Goal: Task Accomplishment & Management: Complete application form

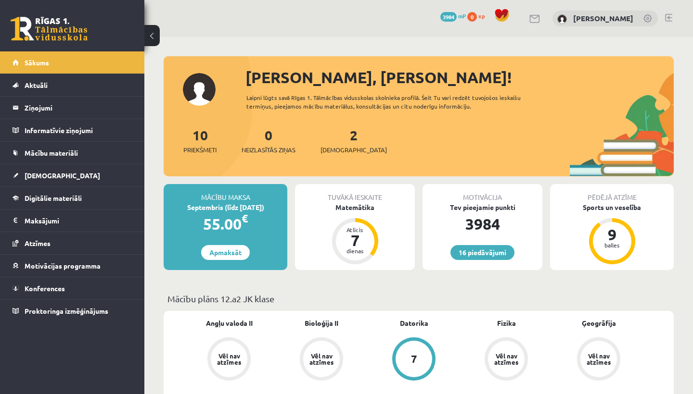
click at [342, 142] on div "2 Ieskaites" at bounding box center [353, 140] width 66 height 30
click at [339, 140] on link "2 Ieskaites" at bounding box center [353, 141] width 66 height 28
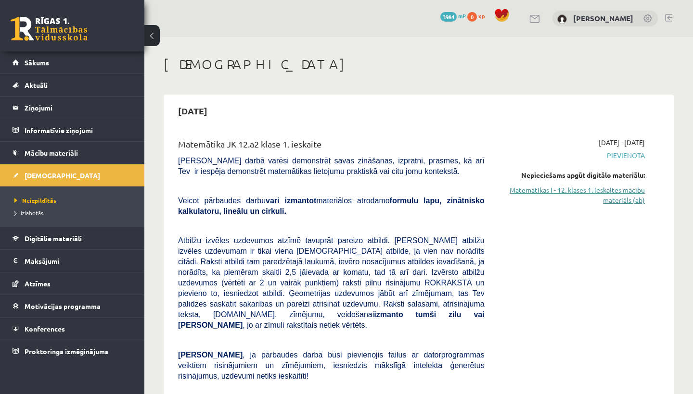
click at [559, 198] on link "Matemātikas I - 12. klases 1. ieskaites mācību materiāls (ab)" at bounding box center [572, 195] width 146 height 20
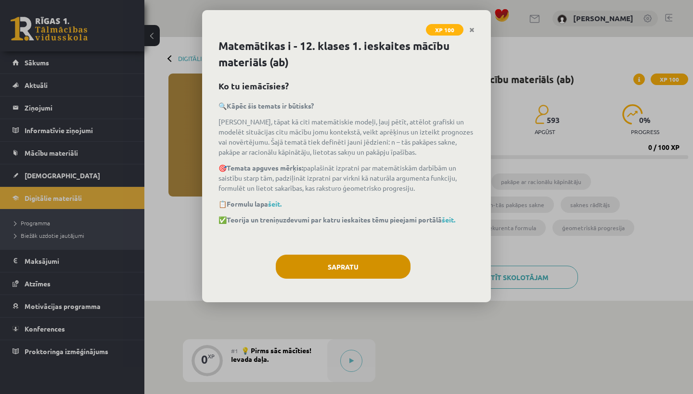
click at [368, 267] on button "Sapratu" at bounding box center [343, 267] width 135 height 24
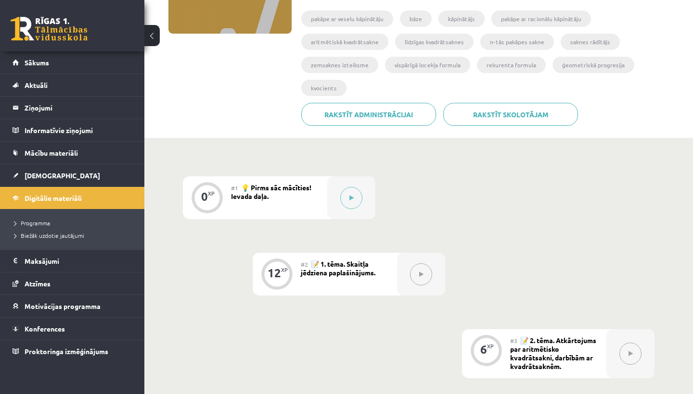
scroll to position [162, 0]
click at [355, 188] on button at bounding box center [351, 199] width 22 height 22
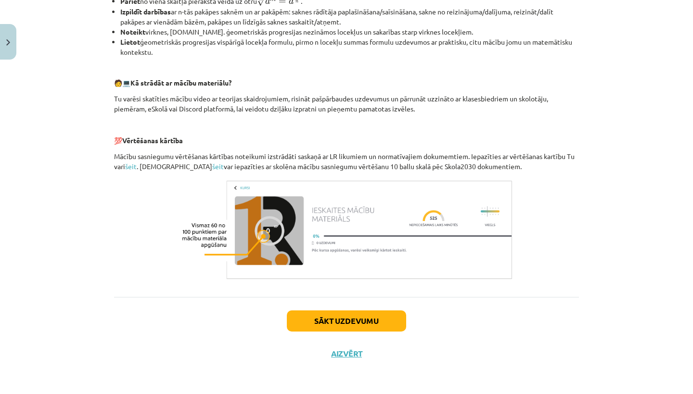
scroll to position [381, 0]
click at [331, 315] on button "Sākt uzdevumu" at bounding box center [346, 321] width 119 height 21
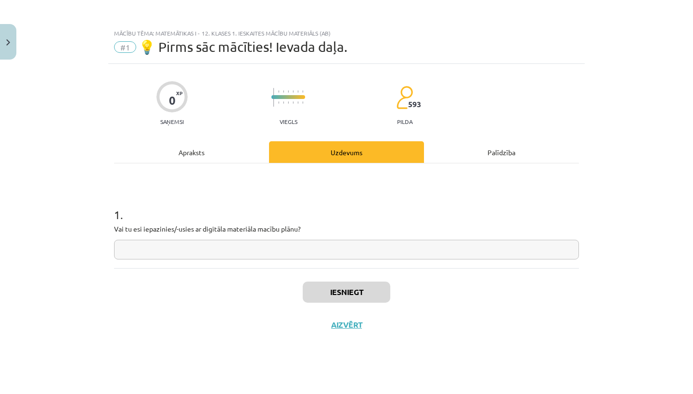
click at [14, 42] on button "Close" at bounding box center [8, 42] width 16 height 36
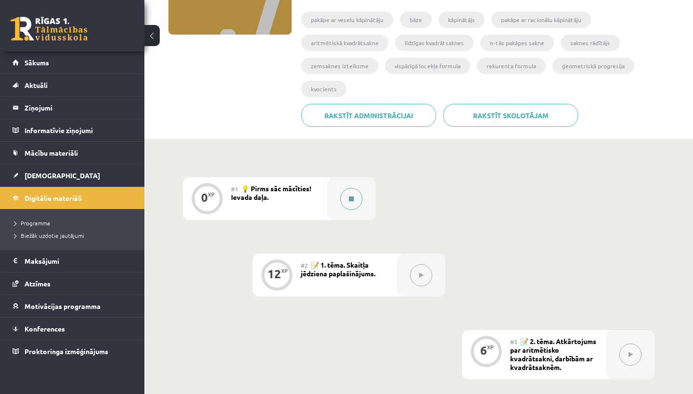
click at [352, 188] on button at bounding box center [351, 199] width 22 height 22
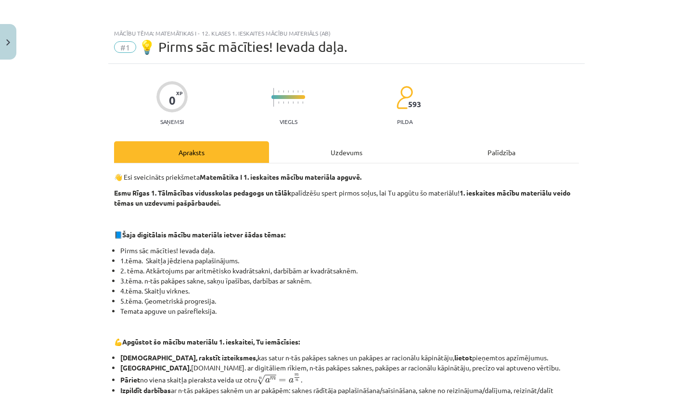
click at [361, 152] on div "Uzdevums" at bounding box center [346, 152] width 155 height 22
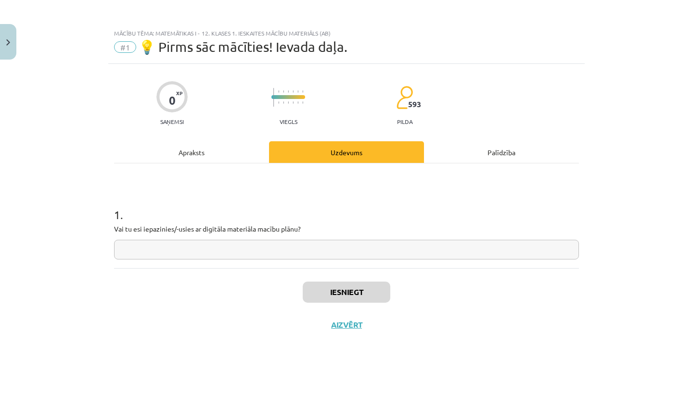
click at [322, 254] on input "text" at bounding box center [346, 250] width 465 height 20
type input "**"
click at [364, 296] on button "Iesniegt" at bounding box center [347, 292] width 88 height 21
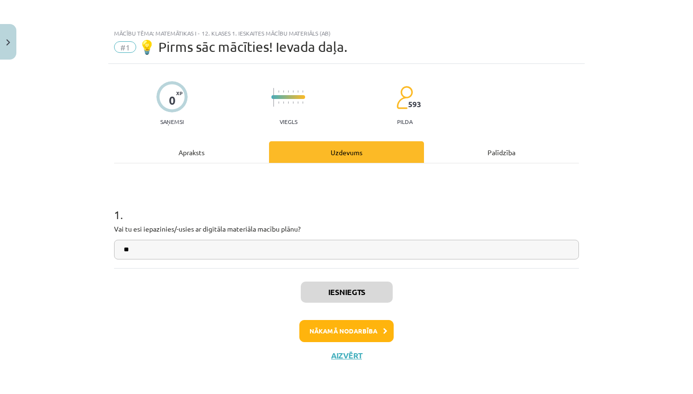
click at [363, 333] on button "Nākamā nodarbība" at bounding box center [346, 331] width 94 height 22
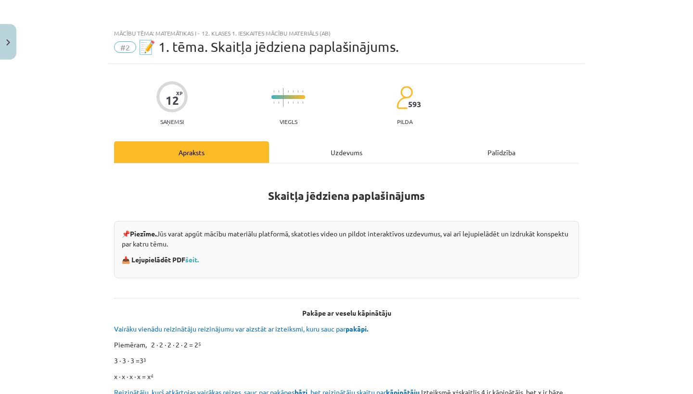
scroll to position [3, 0]
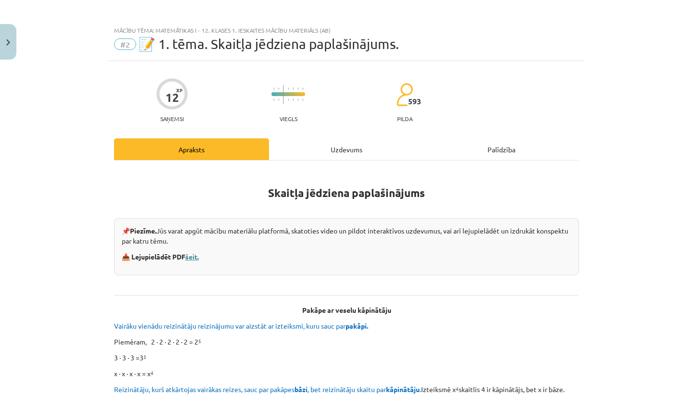
click at [194, 260] on link "šeit." at bounding box center [191, 257] width 13 height 9
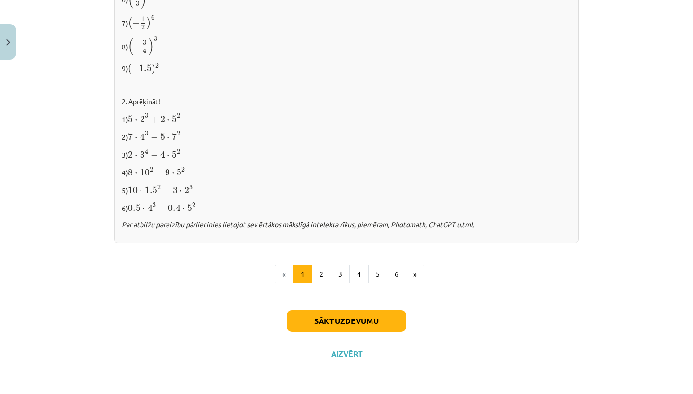
scroll to position [971, 0]
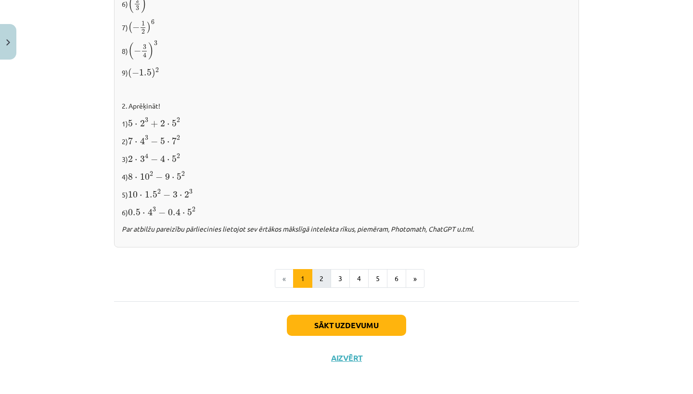
click at [315, 275] on button "2" at bounding box center [321, 278] width 19 height 19
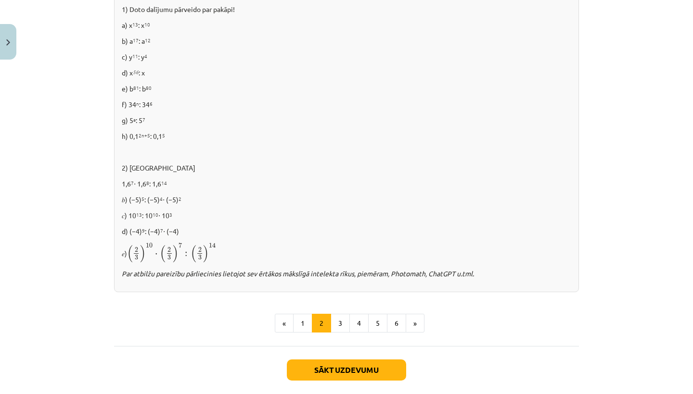
scroll to position [580, 0]
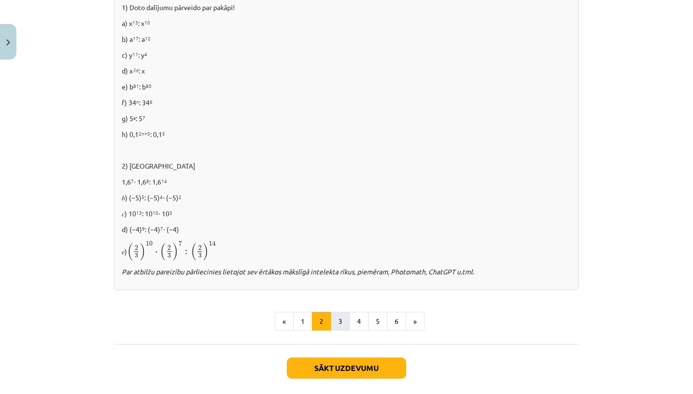
click at [337, 315] on button "3" at bounding box center [339, 321] width 19 height 19
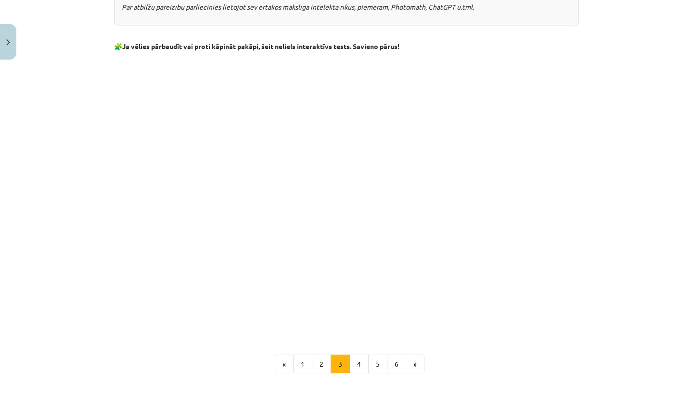
scroll to position [730, 0]
click at [356, 362] on button "4" at bounding box center [358, 365] width 19 height 19
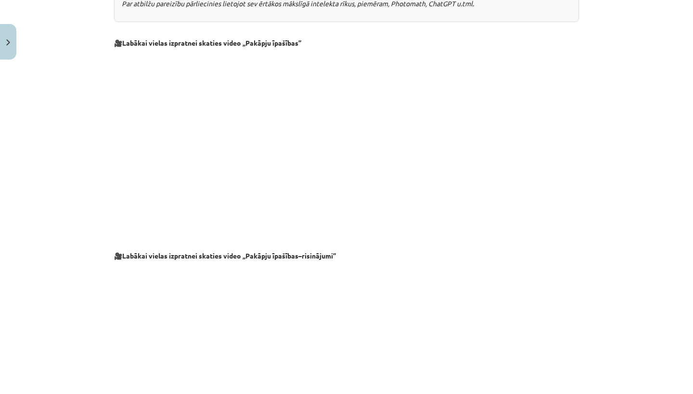
scroll to position [172, 0]
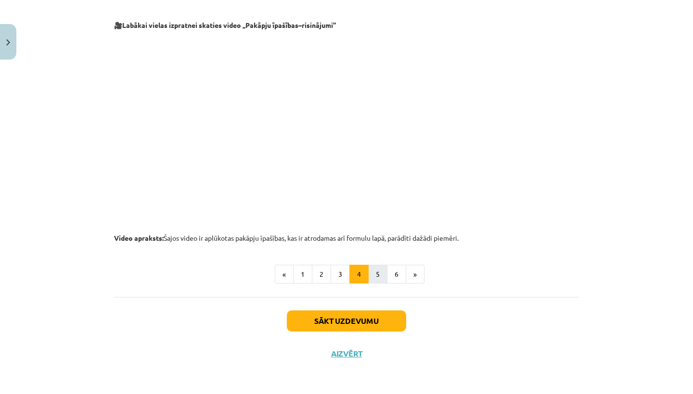
click at [373, 271] on button "5" at bounding box center [377, 274] width 19 height 19
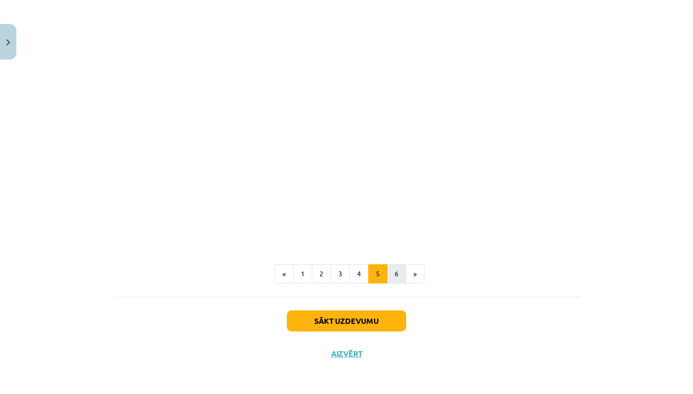
click at [395, 271] on button "6" at bounding box center [396, 274] width 19 height 19
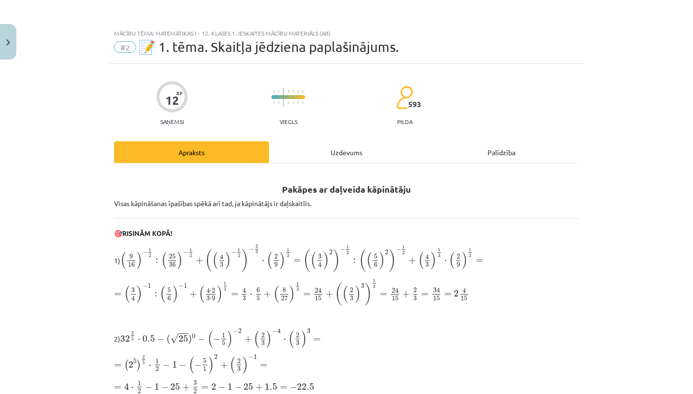
scroll to position [0, 0]
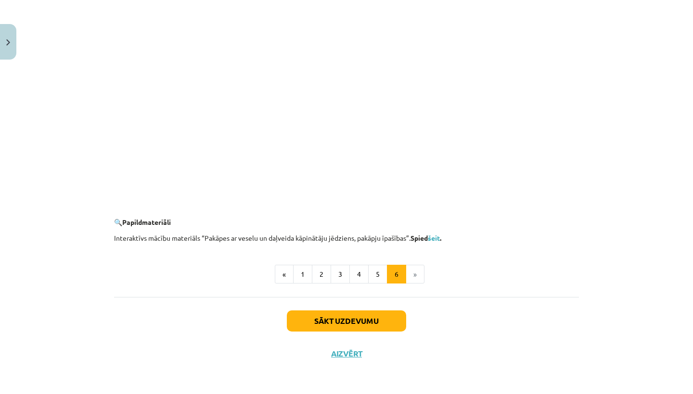
click at [383, 324] on button "Sākt uzdevumu" at bounding box center [346, 321] width 119 height 21
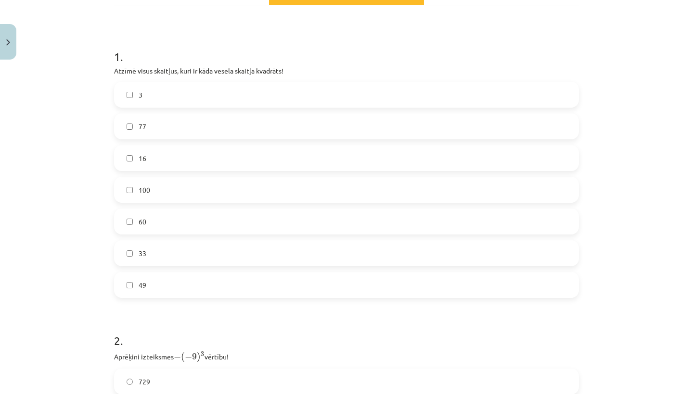
scroll to position [160, 0]
click at [182, 95] on label "3" at bounding box center [346, 93] width 463 height 24
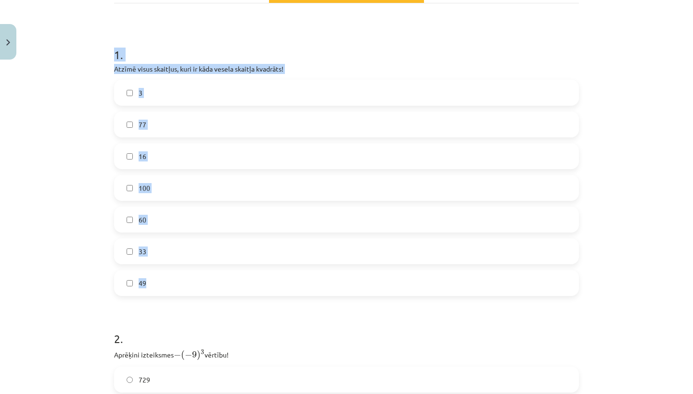
drag, startPoint x: 109, startPoint y: 57, endPoint x: 198, endPoint y: 294, distance: 253.6
click at [198, 294] on div "12 XP Saņemsi Viegls 593 pilda Apraksts Uzdevums Palīdzība 1 . Atzīmē visus ska…" at bounding box center [346, 321] width 476 height 835
copy div "1 . Atzīmē visus skaitļus, kuri ir kāda vesela skaitļa kvadrāts! 3 77 16 100 60…"
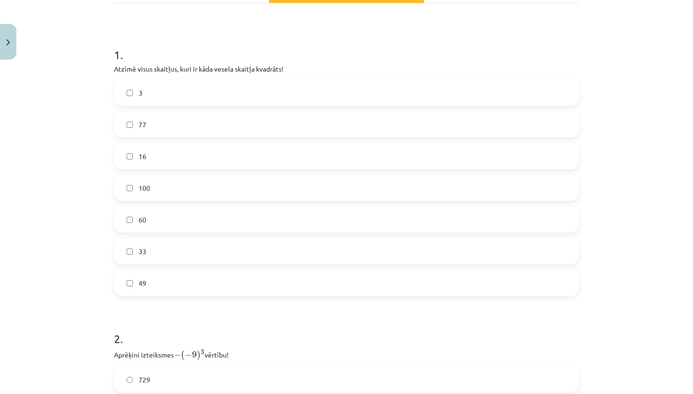
click at [251, 92] on label "3" at bounding box center [346, 93] width 463 height 24
click at [214, 153] on label "16" at bounding box center [346, 156] width 463 height 24
click at [206, 183] on label "100" at bounding box center [346, 188] width 463 height 24
click at [182, 286] on label "49" at bounding box center [346, 283] width 463 height 24
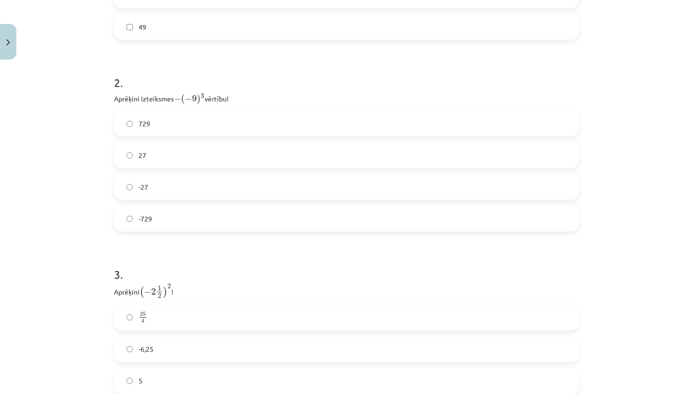
scroll to position [419, 0]
click at [202, 123] on label "729" at bounding box center [346, 121] width 463 height 24
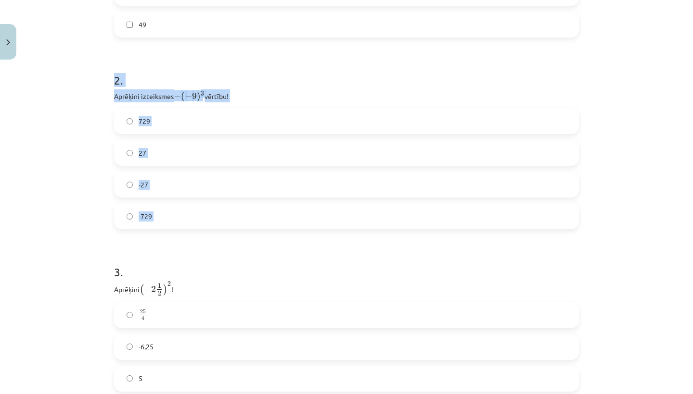
drag, startPoint x: 114, startPoint y: 79, endPoint x: 192, endPoint y: 229, distance: 169.3
click at [192, 229] on form "1 . Atzīmē visus skaitļus, kuri ir kāda vesela skaitļa kvadrāts! 3 77 16 100 60…" at bounding box center [346, 82] width 465 height 620
copy div "2 . Aprēķini izteiksmes − ( − 9 ) 3 − ( − 9 ) 3 vērtību! 729 27 -27 -729"
click at [398, 234] on form "1 . Atzīmē visus skaitļus, kuri ir kāda vesela skaitļa kvadrāts! 3 77 16 100 60…" at bounding box center [346, 82] width 465 height 620
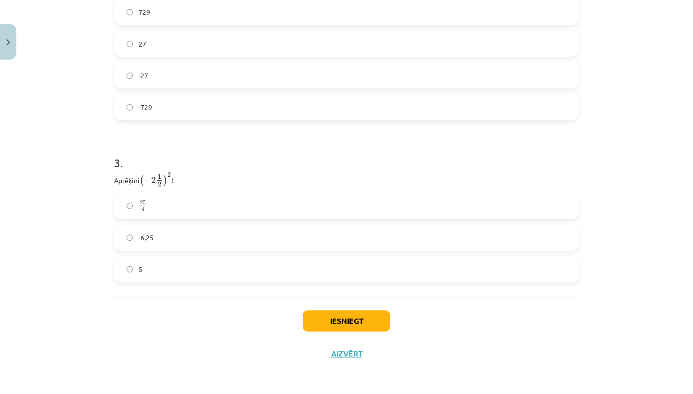
scroll to position [529, 0]
click at [256, 236] on label "-6,25" at bounding box center [346, 238] width 463 height 24
click at [340, 317] on button "Iesniegt" at bounding box center [347, 321] width 88 height 21
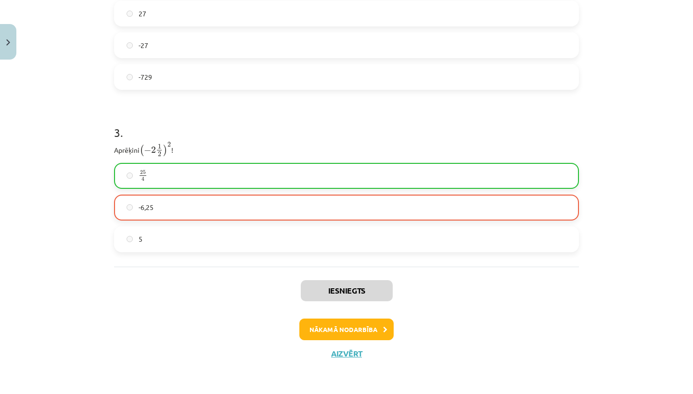
click at [327, 329] on button "Nākamā nodarbība" at bounding box center [346, 330] width 94 height 22
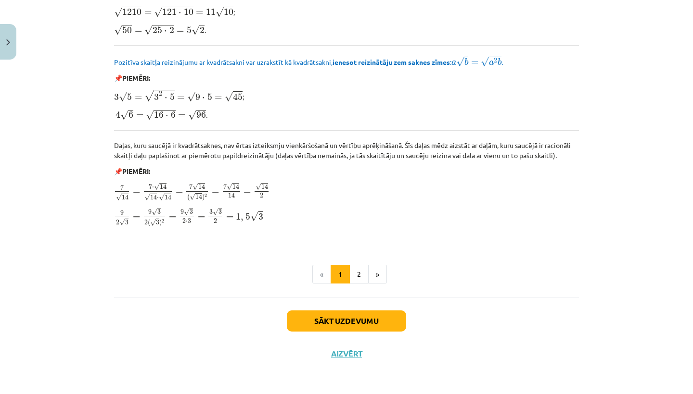
scroll to position [1116, 0]
click at [359, 278] on button "2" at bounding box center [358, 274] width 19 height 19
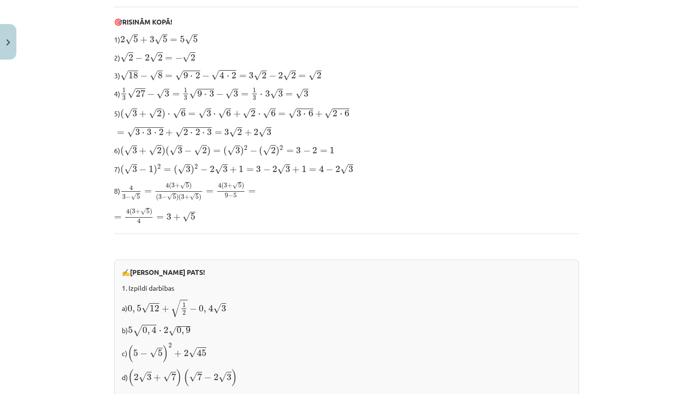
scroll to position [250, 0]
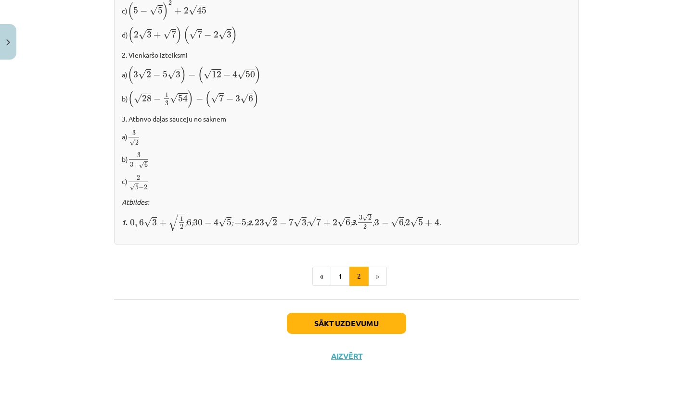
click at [359, 313] on button "Sākt uzdevumu" at bounding box center [346, 323] width 119 height 21
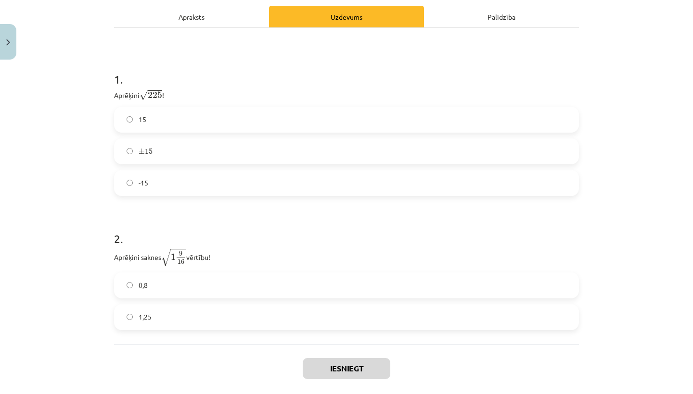
scroll to position [159, 0]
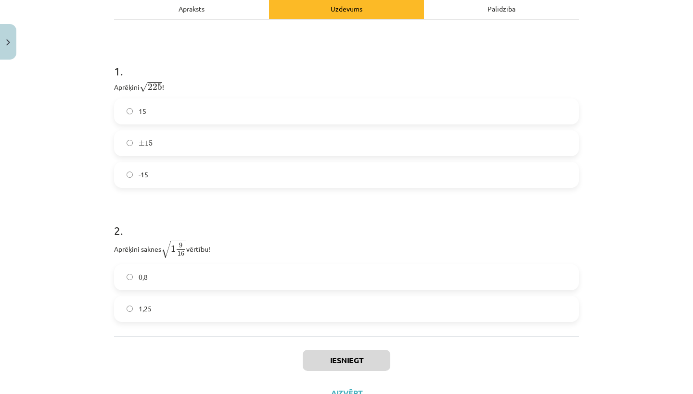
click at [236, 144] on label "± 15 ± 15" at bounding box center [346, 143] width 463 height 24
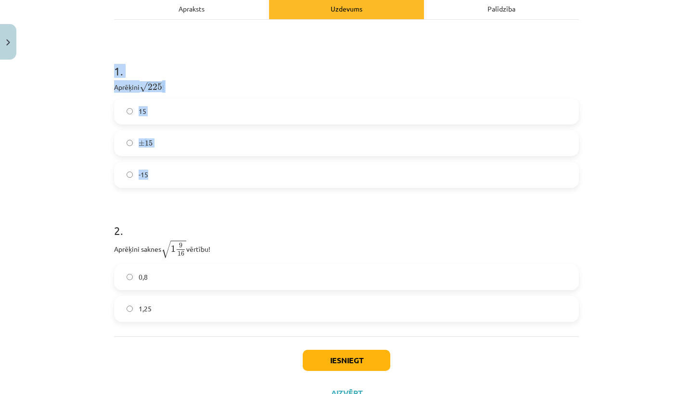
drag, startPoint x: 116, startPoint y: 69, endPoint x: 196, endPoint y: 183, distance: 139.9
click at [197, 184] on div "1 . Aprēķini √ 225 225 ! 15 ± 15 ± 15 -15" at bounding box center [346, 118] width 465 height 140
copy div "1 . Aprēķini √ 225 225 ! 15 ± 15 ± 15 -15"
click at [314, 102] on label "15" at bounding box center [346, 112] width 463 height 24
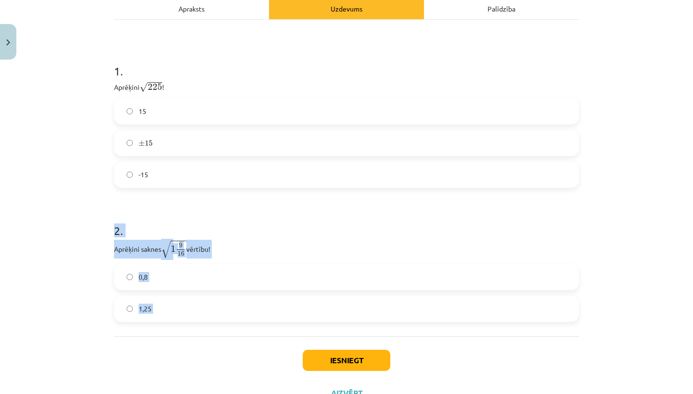
drag, startPoint x: 114, startPoint y: 231, endPoint x: 176, endPoint y: 336, distance: 121.9
click at [176, 336] on div "6 XP Saņemsi Sarežģīts 593 pilda Apraksts Uzdevums Palīdzība 1 . Aprēķini √ 225…" at bounding box center [346, 165] width 476 height 490
copy div "2 . Aprēķini saknes √ 1 9 16 1 9 16 vērtību! 0,8 1,25"
click at [602, 234] on div "Mācību tēma: Matemātikas i - 12. klases 1. ieskaites mācību materiāls (ab) #3 📝…" at bounding box center [346, 197] width 693 height 394
click at [306, 319] on label "1,25" at bounding box center [346, 309] width 463 height 24
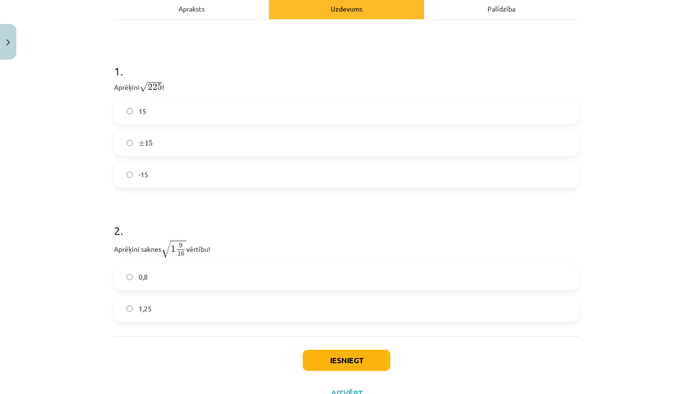
click at [338, 366] on button "Iesniegt" at bounding box center [347, 360] width 88 height 21
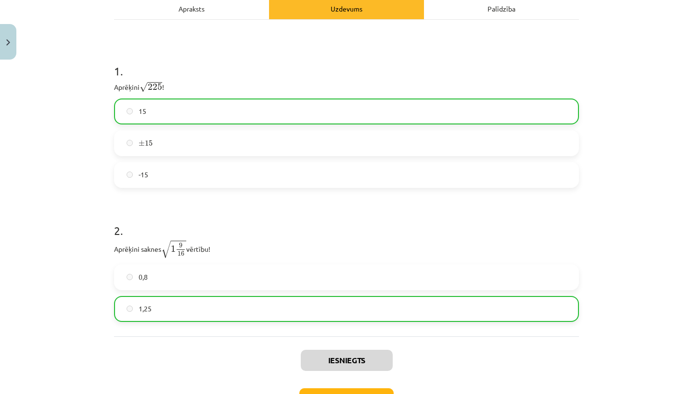
click at [335, 393] on button "Nākamā nodarbība" at bounding box center [346, 400] width 94 height 22
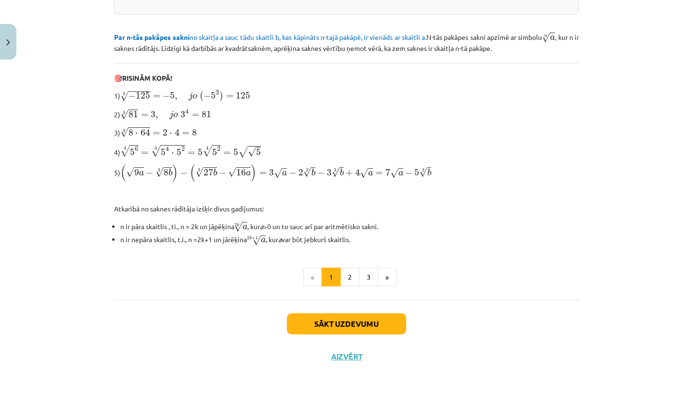
scroll to position [265, 0]
click at [349, 275] on button "2" at bounding box center [349, 276] width 19 height 19
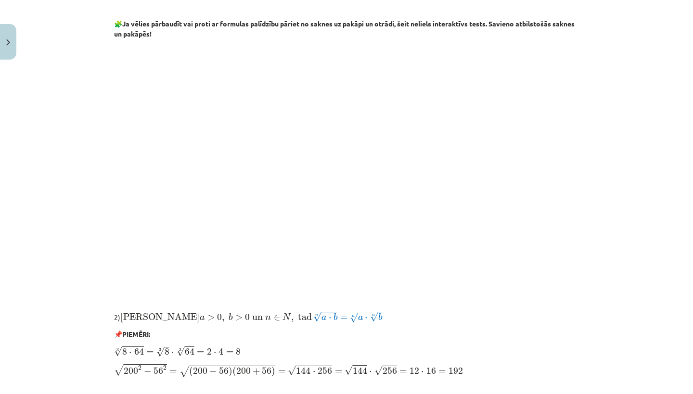
scroll to position [338, 0]
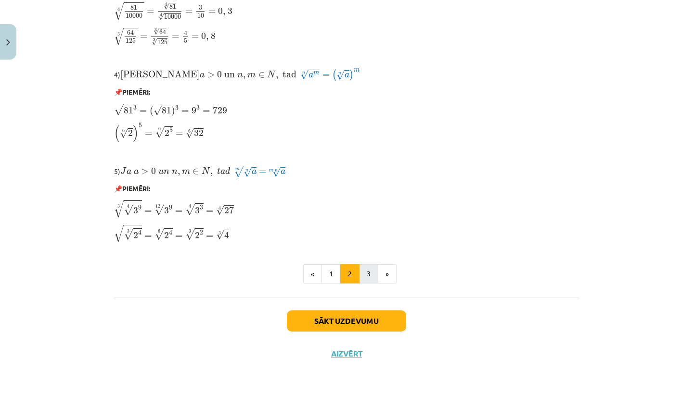
click at [368, 270] on button "3" at bounding box center [368, 274] width 19 height 19
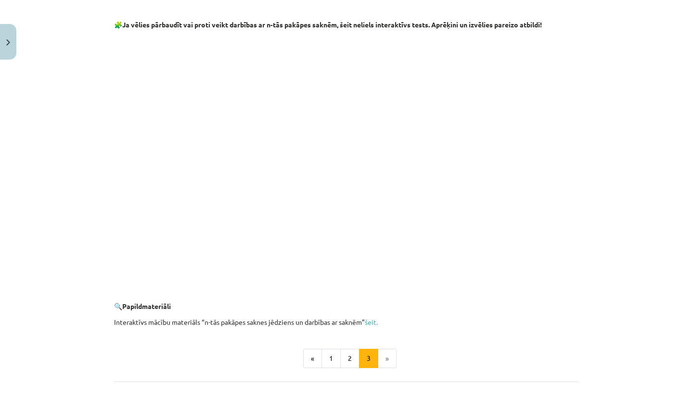
scroll to position [1622, 0]
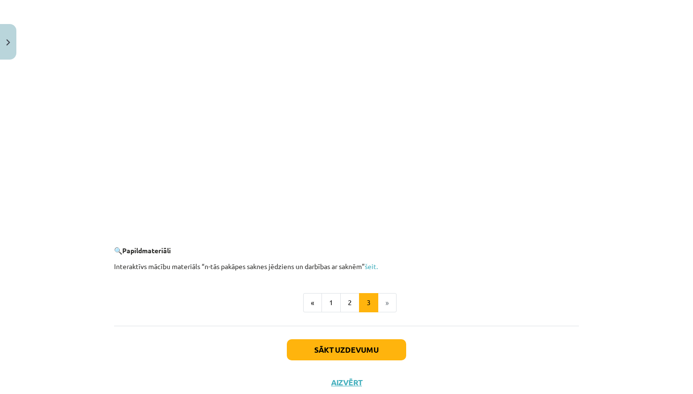
click at [382, 352] on button "Sākt uzdevumu" at bounding box center [346, 350] width 119 height 21
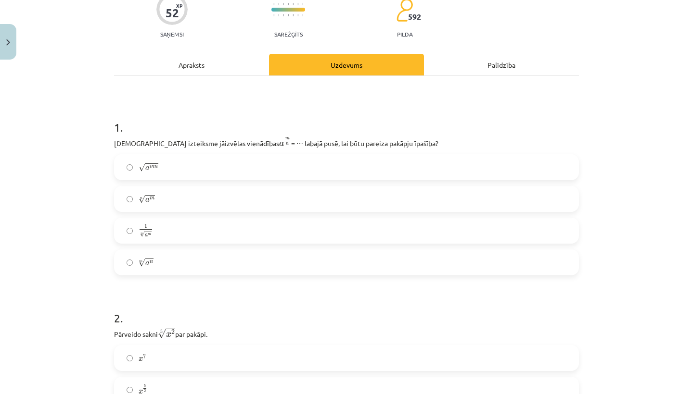
scroll to position [94, 0]
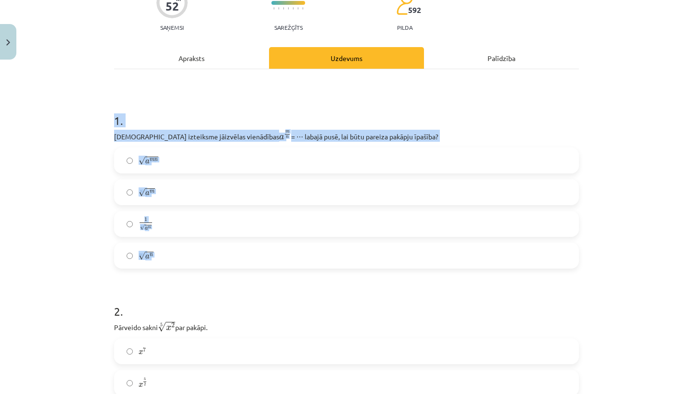
drag, startPoint x: 109, startPoint y: 118, endPoint x: 186, endPoint y: 276, distance: 175.8
copy div "1 . Kura izteiksme jāizvēlas vienādības a m n a m n = ⋯ labajā pusē, lai būtu p…"
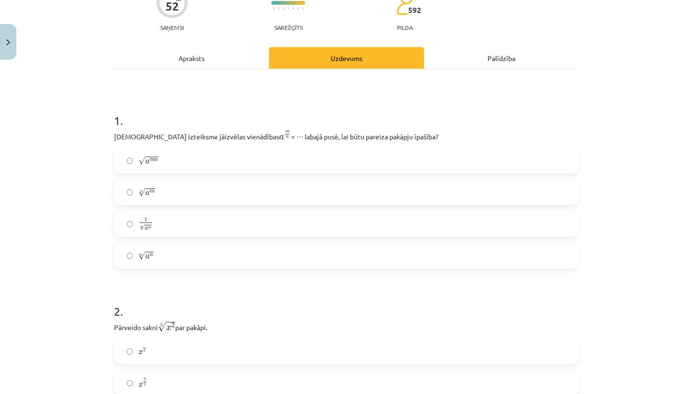
click at [510, 113] on h1 "1 ." at bounding box center [346, 112] width 465 height 30
click at [203, 189] on label "n √ a m a m n" at bounding box center [346, 192] width 463 height 24
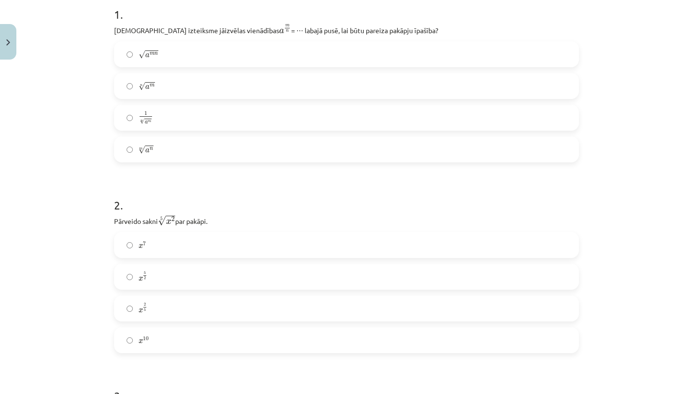
scroll to position [192, 0]
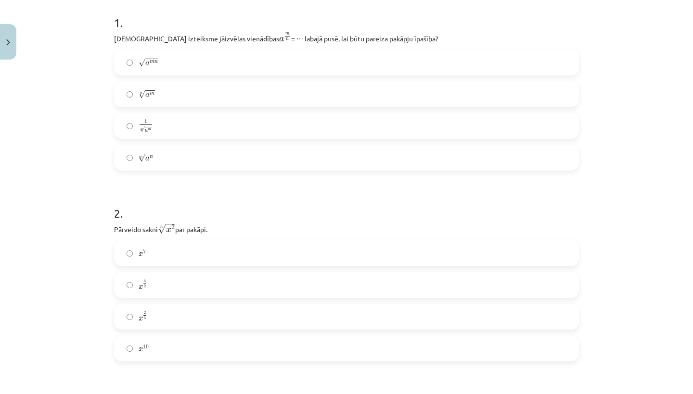
click at [164, 312] on label "x 2 5 x 2 5" at bounding box center [346, 317] width 463 height 24
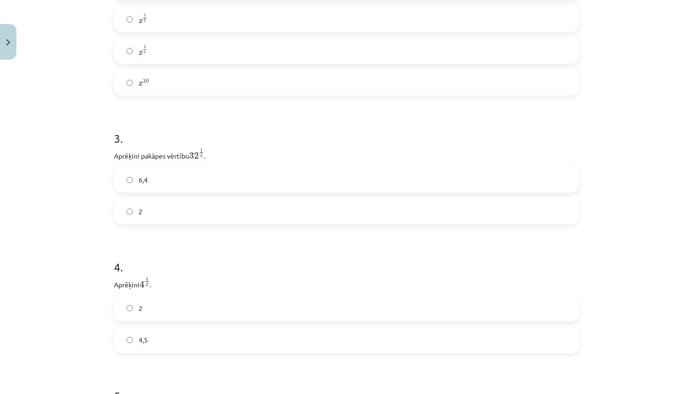
scroll to position [469, 0]
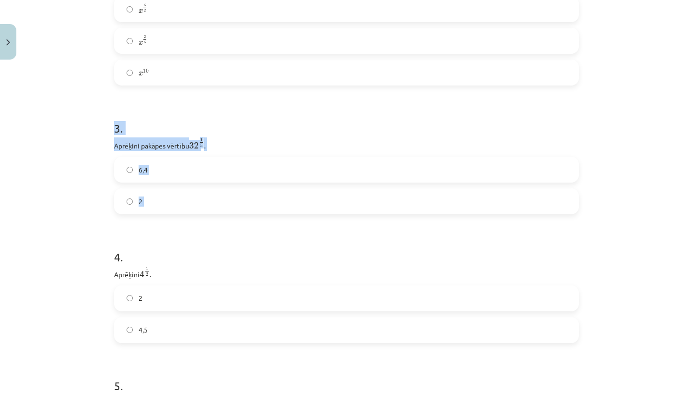
drag, startPoint x: 111, startPoint y: 127, endPoint x: 186, endPoint y: 219, distance: 118.3
copy div "3 . Aprēķini pakāpes vērtību 32 1 5 32 1 5 . 6,4 2"
click at [184, 208] on label "2" at bounding box center [346, 202] width 463 height 24
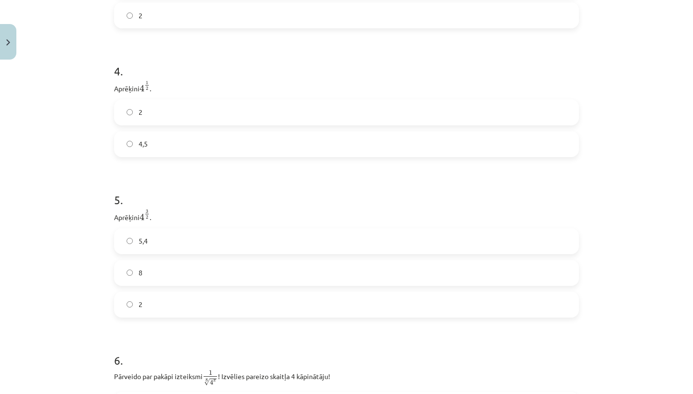
scroll to position [656, 0]
click at [149, 114] on label "2" at bounding box center [346, 111] width 463 height 24
drag, startPoint x: 113, startPoint y: 67, endPoint x: 160, endPoint y: 162, distance: 106.3
copy div "4 . Aprēķini 4 1 2 4 1 2 . 2 4,5"
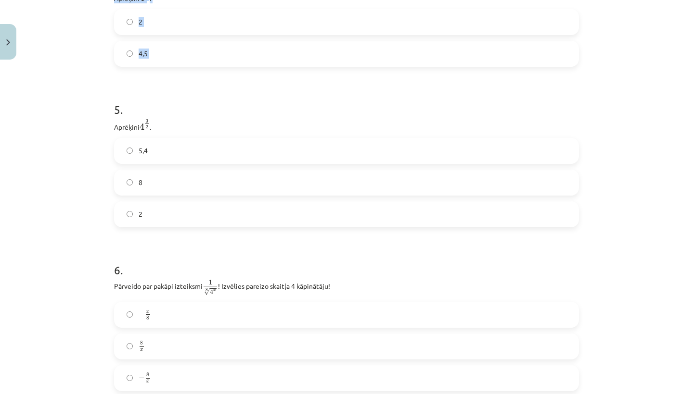
scroll to position [746, 0]
drag, startPoint x: 113, startPoint y: 109, endPoint x: 183, endPoint y: 240, distance: 148.3
copy div "5 . Aprēķini 4 3 2 4 3 2 . 5,4 8 2"
click at [197, 188] on label "8" at bounding box center [346, 182] width 463 height 24
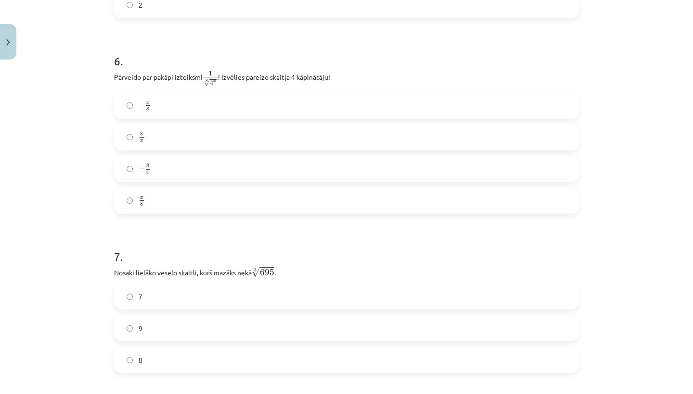
scroll to position [960, 0]
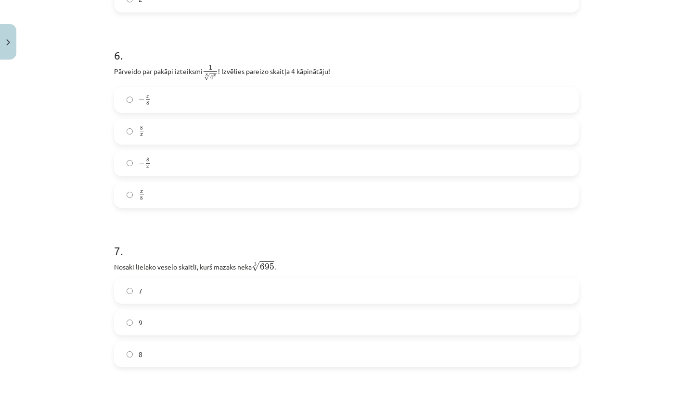
click at [170, 196] on label "x 8 x 8" at bounding box center [346, 195] width 463 height 24
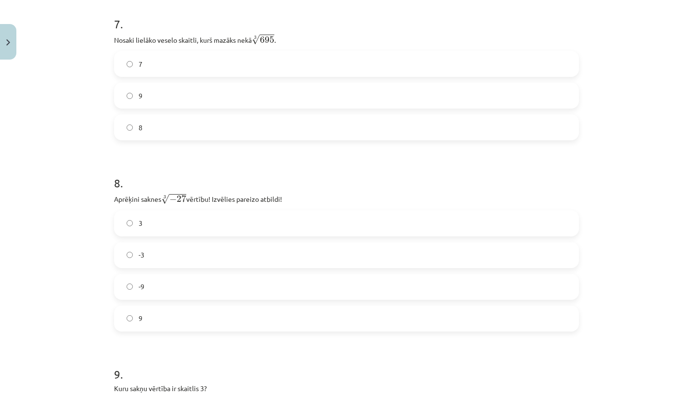
scroll to position [1194, 0]
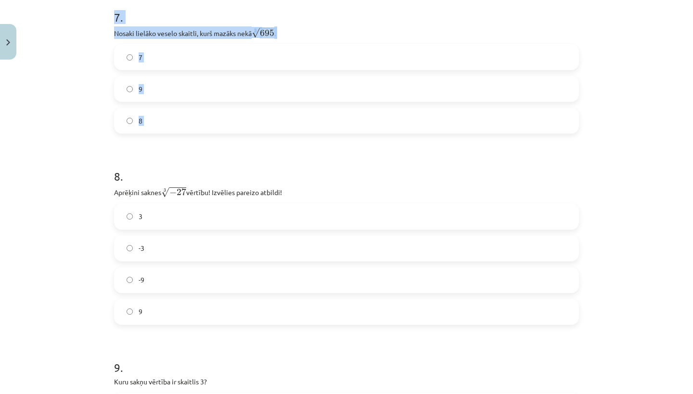
drag, startPoint x: 111, startPoint y: 16, endPoint x: 161, endPoint y: 138, distance: 132.0
click at [161, 138] on div "52 XP Saņemsi Sarežģīts 592 pilda Apraksts Uzdevums Palīdzība 1 . Kura izteiksm…" at bounding box center [346, 77] width 476 height 2415
copy div "7 . Nosaki lielāko veselo skaitli, kurš mazāks nekā 3 √ 695 695 3 . 7 9 8"
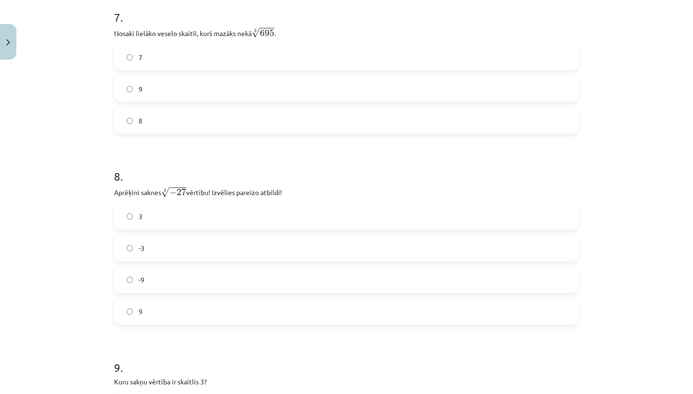
click at [220, 126] on label "8" at bounding box center [346, 121] width 463 height 24
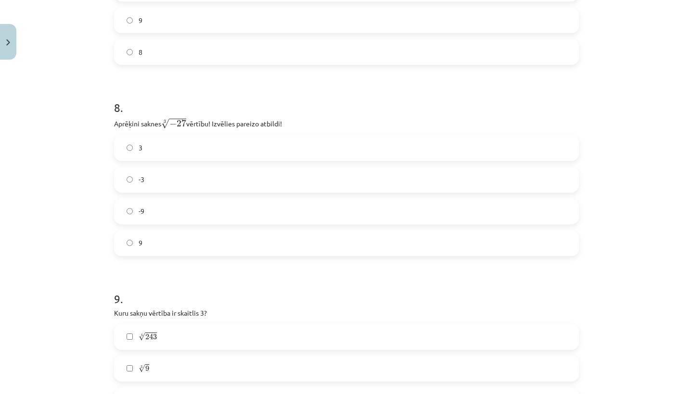
scroll to position [1275, 0]
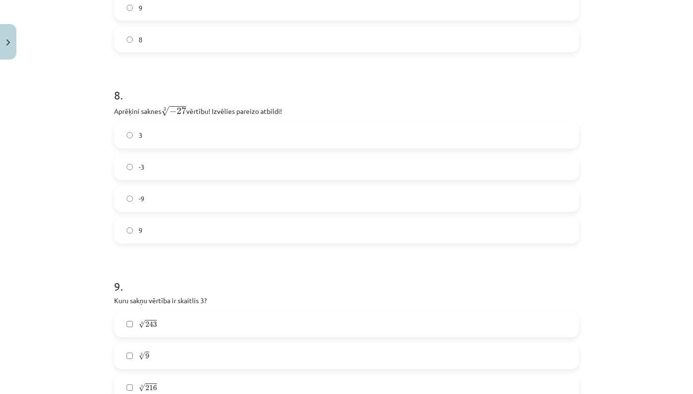
click at [149, 192] on label "-9" at bounding box center [346, 199] width 463 height 24
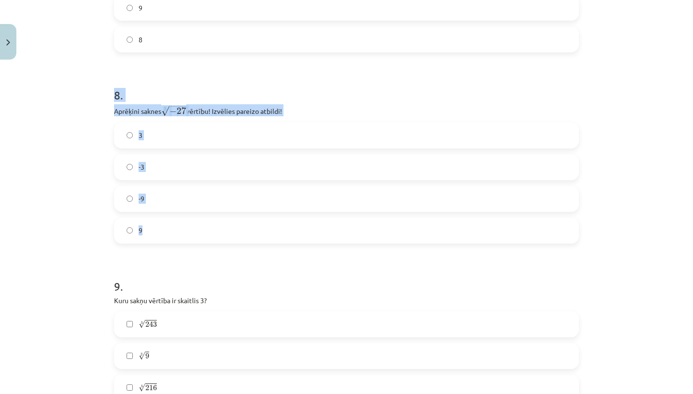
drag, startPoint x: 114, startPoint y: 94, endPoint x: 182, endPoint y: 238, distance: 158.8
click at [182, 238] on div "8 . Aprēķini saknes 3 √ − 27 − 27 3 vērtību! Izvēlies pareizo atbildi! 3 -3 -9 9" at bounding box center [346, 158] width 465 height 172
copy div "8 . Aprēķini saknes 3 √ − 27 − 27 3 vērtību! Izvēlies pareizo atbildi! 3 -3 -9 9"
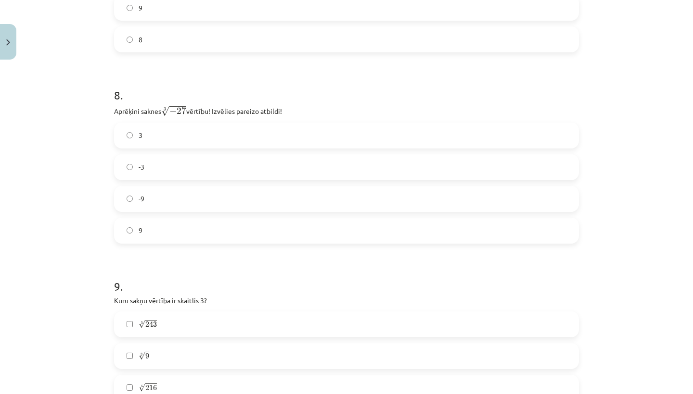
click at [216, 171] on label "-3" at bounding box center [346, 167] width 463 height 24
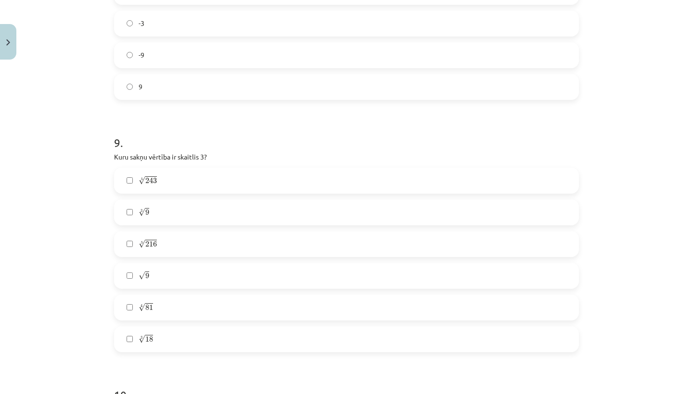
scroll to position [1422, 0]
drag, startPoint x: 113, startPoint y: 136, endPoint x: 200, endPoint y: 337, distance: 219.4
click at [618, 138] on div "Mācību tēma: Matemātikas i - 12. klases 1. ieskaites mācību materiāls (ab) #4 📝…" at bounding box center [346, 197] width 693 height 394
click at [161, 213] on label "3 √ 9 9 3" at bounding box center [346, 210] width 463 height 24
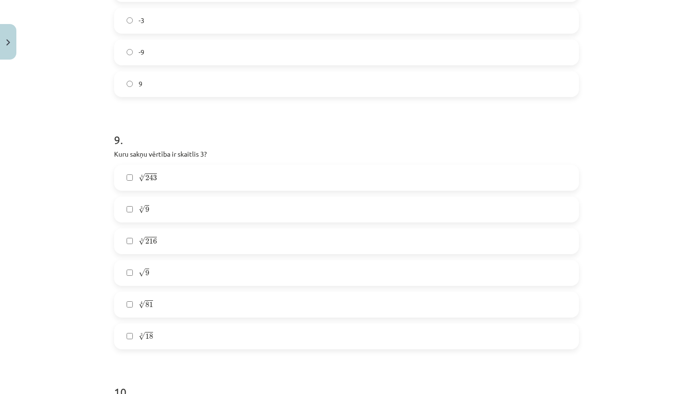
click at [164, 182] on label "5 √ 243 243 5" at bounding box center [346, 178] width 463 height 24
click at [145, 305] on span "81" at bounding box center [149, 305] width 8 height 6
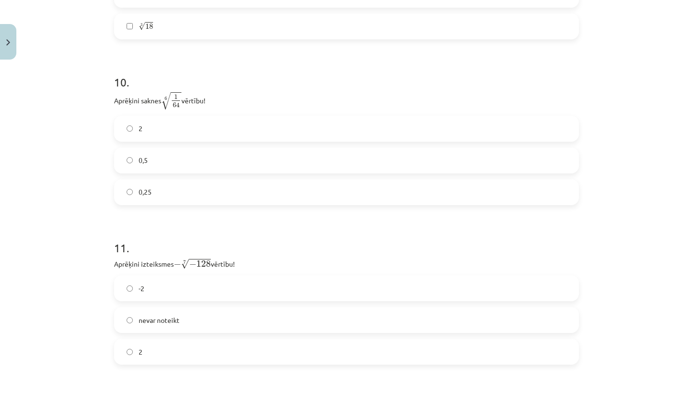
scroll to position [1736, 0]
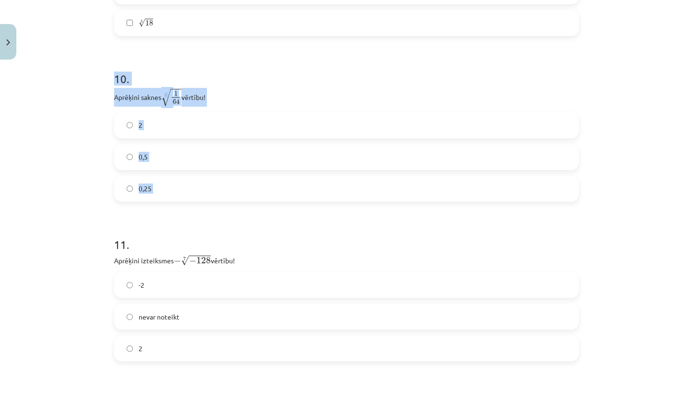
drag, startPoint x: 114, startPoint y: 77, endPoint x: 185, endPoint y: 213, distance: 153.2
click at [195, 165] on label "0,5" at bounding box center [346, 157] width 463 height 24
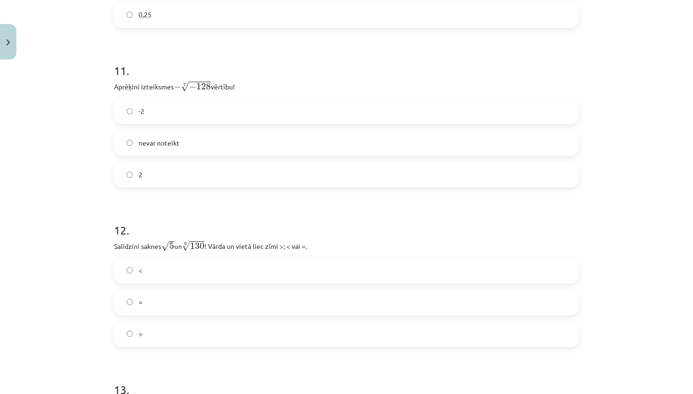
scroll to position [1913, 0]
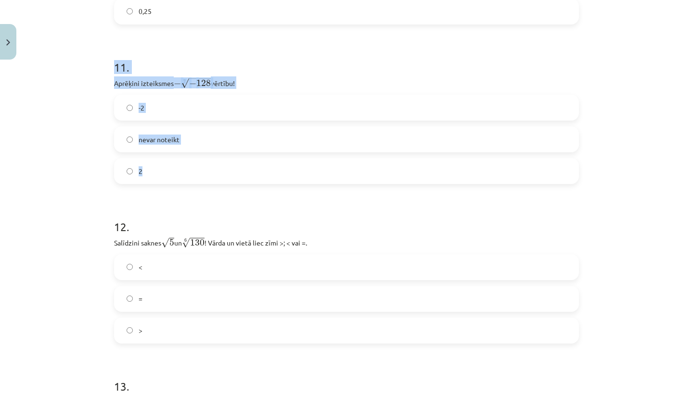
drag, startPoint x: 114, startPoint y: 68, endPoint x: 183, endPoint y: 180, distance: 131.5
click at [183, 180] on div "11 . Aprēķini izteiksmes − 7 √ − 128 − − 128 7 vērtību! -2 nevar noteikt 2" at bounding box center [346, 114] width 465 height 140
click at [237, 169] on label "2" at bounding box center [346, 171] width 463 height 24
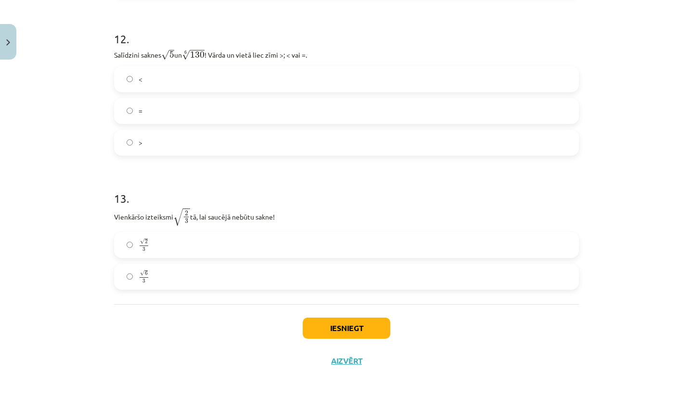
scroll to position [2102, 0]
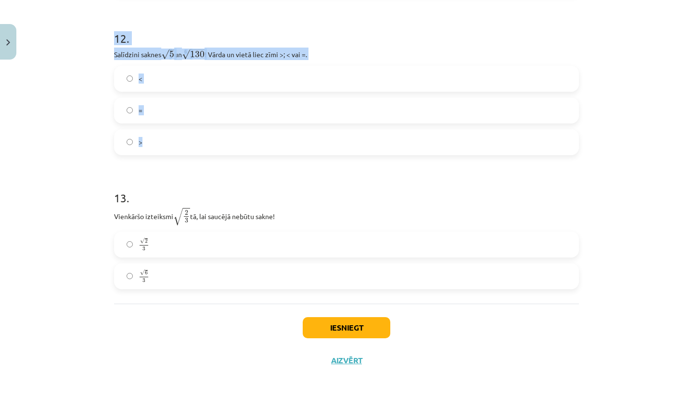
drag, startPoint x: 113, startPoint y: 39, endPoint x: 171, endPoint y: 152, distance: 127.4
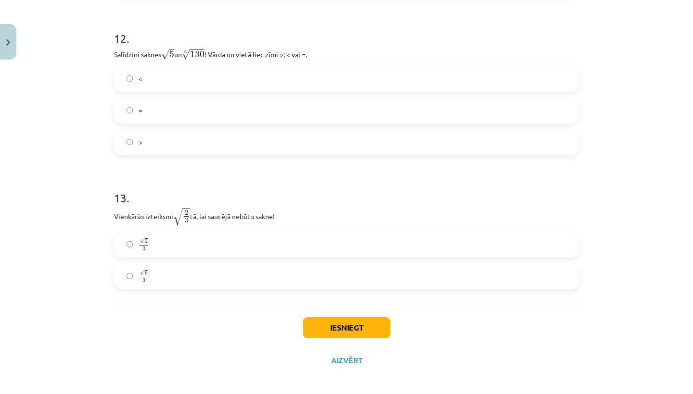
click at [225, 148] on label ">" at bounding box center [346, 142] width 463 height 24
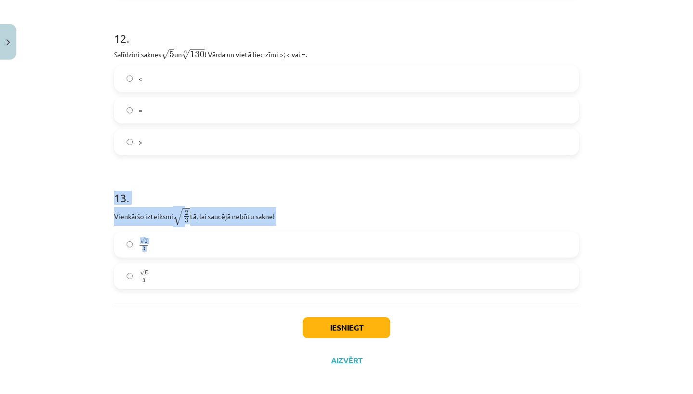
drag, startPoint x: 114, startPoint y: 196, endPoint x: 164, endPoint y: 287, distance: 103.3
click at [164, 289] on div "13 . Vienkāršo izteiksmi √ 2 3 2 3 tā, lai saucējā nebūtu sakne! √ 2 3 2 3 √ 6 …" at bounding box center [346, 232] width 465 height 115
click at [183, 282] on label "√ 6 3 6 3" at bounding box center [346, 277] width 463 height 24
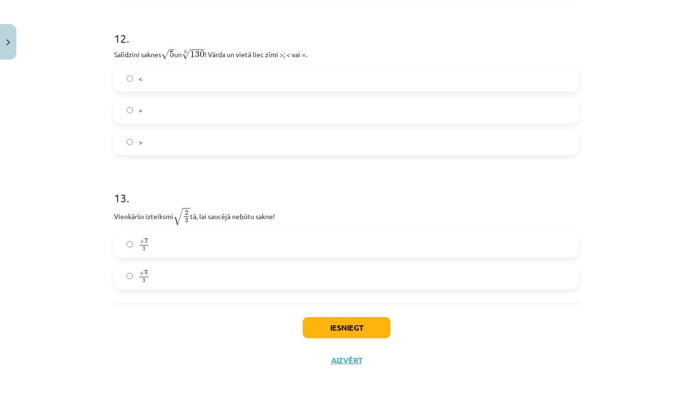
click at [327, 325] on button "Iesniegt" at bounding box center [347, 327] width 88 height 21
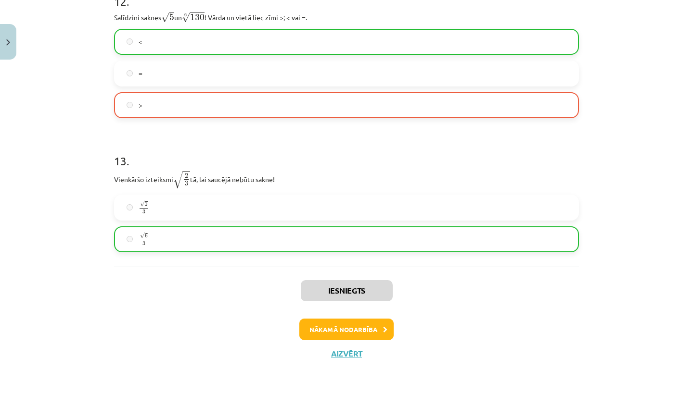
click at [343, 323] on button "Nākamā nodarbība" at bounding box center [346, 330] width 94 height 22
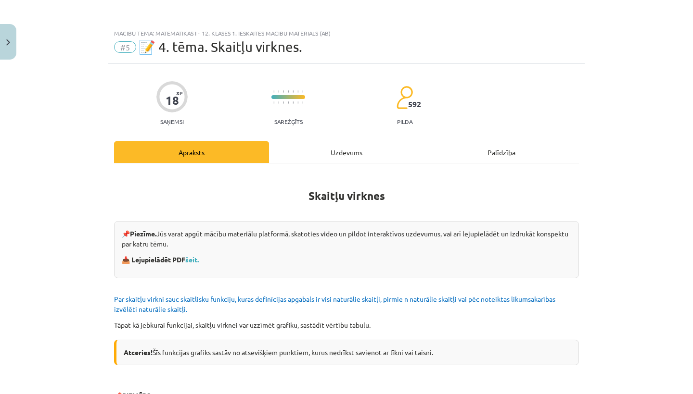
scroll to position [0, 0]
click at [12, 47] on button "Close" at bounding box center [8, 42] width 16 height 36
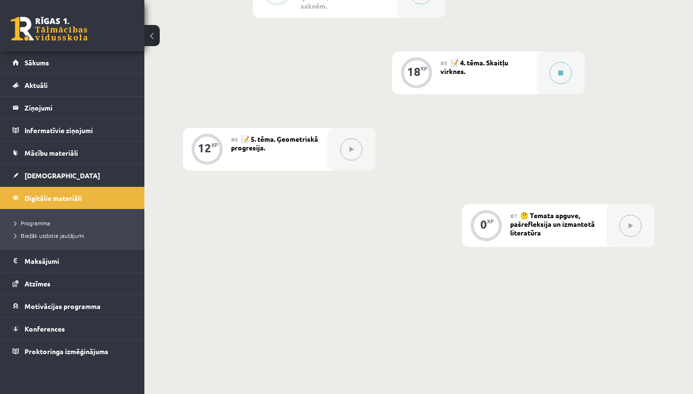
scroll to position [607, 0]
click at [557, 63] on button at bounding box center [560, 74] width 22 height 22
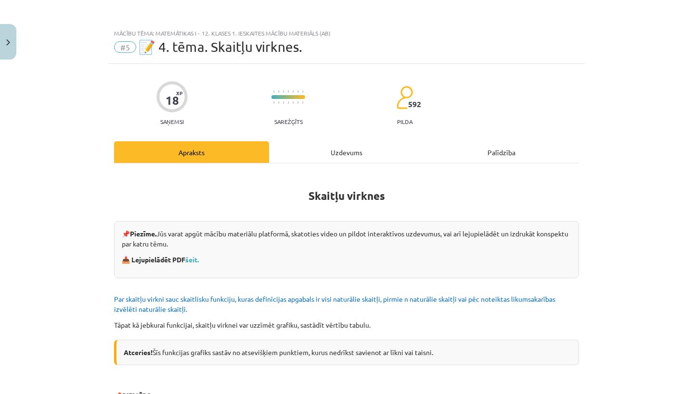
click at [362, 151] on div "Uzdevums" at bounding box center [346, 152] width 155 height 22
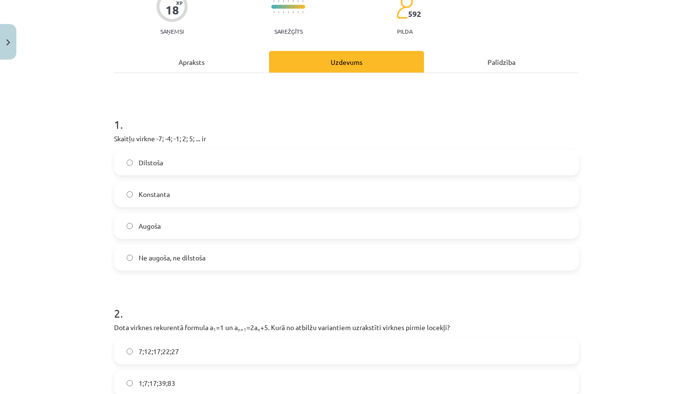
scroll to position [92, 0]
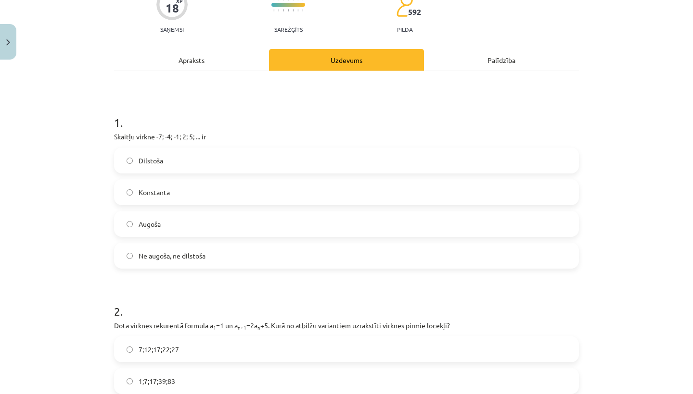
click at [223, 225] on label "Augoša" at bounding box center [346, 224] width 463 height 24
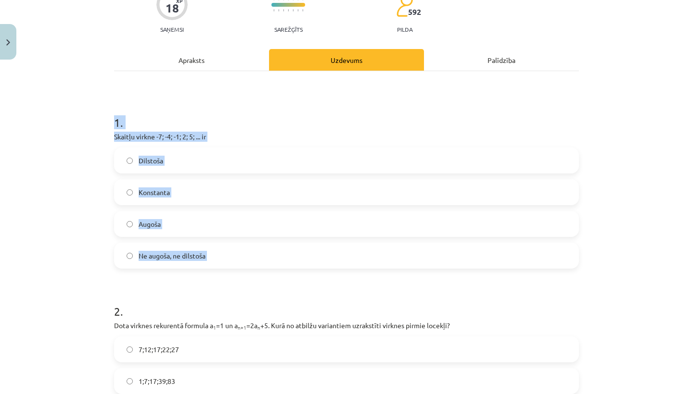
drag, startPoint x: 113, startPoint y: 123, endPoint x: 219, endPoint y: 270, distance: 182.3
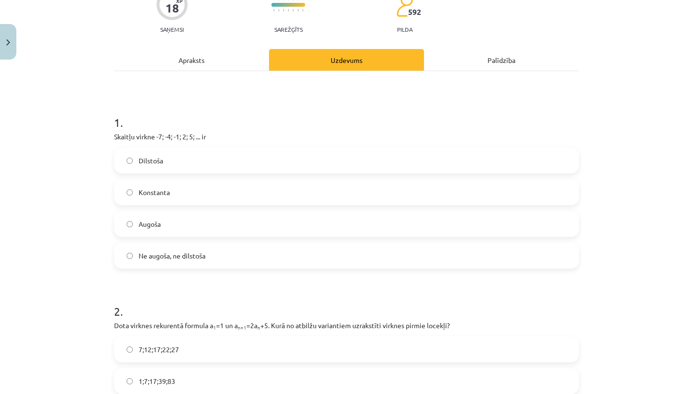
click at [406, 300] on h1 "2 ." at bounding box center [346, 303] width 465 height 30
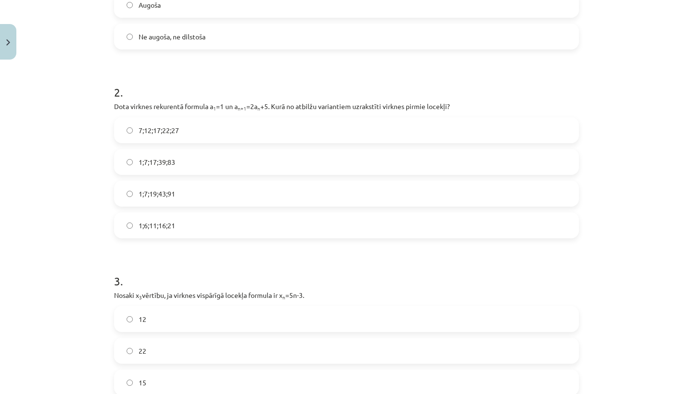
scroll to position [318, 0]
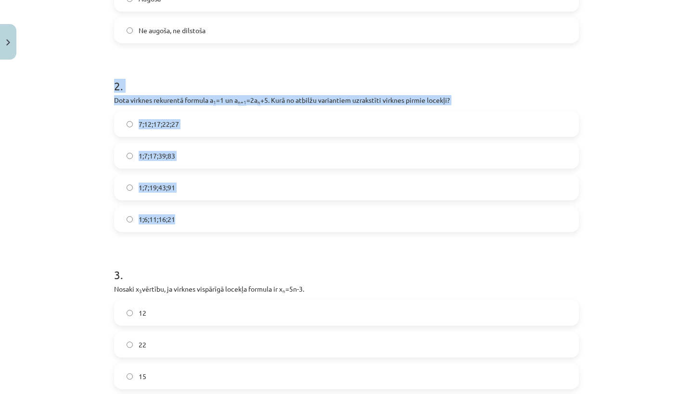
drag, startPoint x: 110, startPoint y: 84, endPoint x: 221, endPoint y: 232, distance: 184.8
click at [213, 188] on label "1;7;19;43;91" at bounding box center [346, 188] width 463 height 24
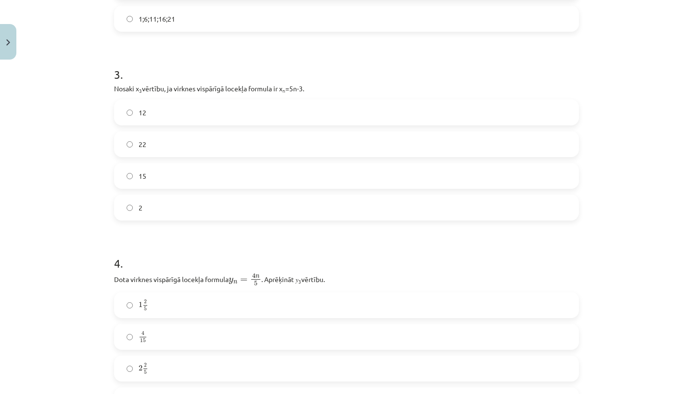
scroll to position [519, 0]
drag, startPoint x: 111, startPoint y: 71, endPoint x: 185, endPoint y: 218, distance: 164.8
click at [185, 219] on div "18 XP Saņemsi Sarežģīts 592 pilda Apraksts Uzdevums Palīdzība 1 . Skaitļu virkn…" at bounding box center [346, 212] width 476 height 1334
click at [227, 106] on label "12" at bounding box center [346, 112] width 463 height 24
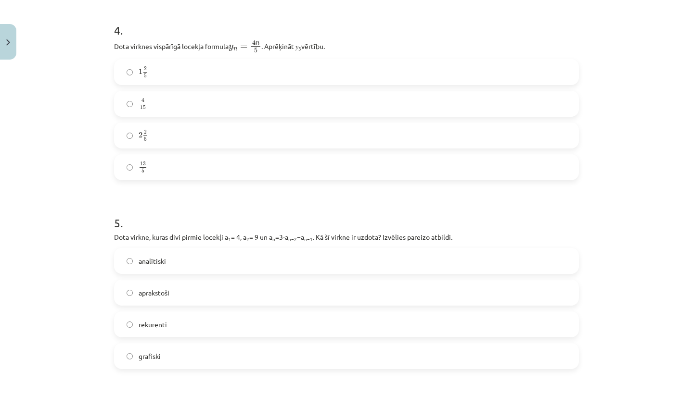
scroll to position [737, 0]
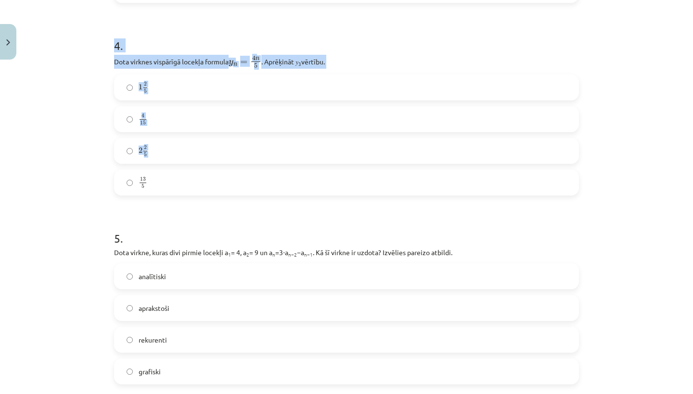
drag, startPoint x: 114, startPoint y: 45, endPoint x: 205, endPoint y: 190, distance: 170.8
click at [205, 190] on div "4 . Dota virknes vispārīgā locekļa formula y n = 4 n 5 y n = 4 n 5 . Aprēķināt …" at bounding box center [346, 109] width 465 height 174
click at [217, 150] on label "2 2 5 2 2 5" at bounding box center [346, 151] width 463 height 24
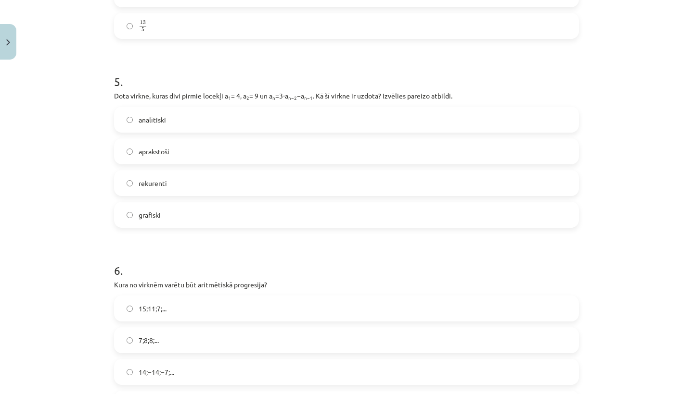
scroll to position [894, 0]
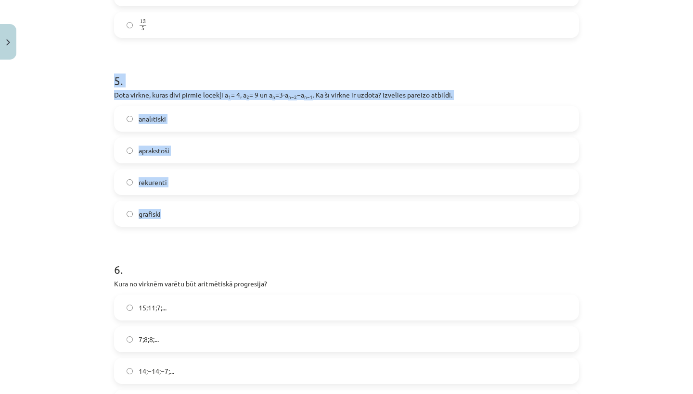
drag, startPoint x: 112, startPoint y: 77, endPoint x: 190, endPoint y: 222, distance: 164.2
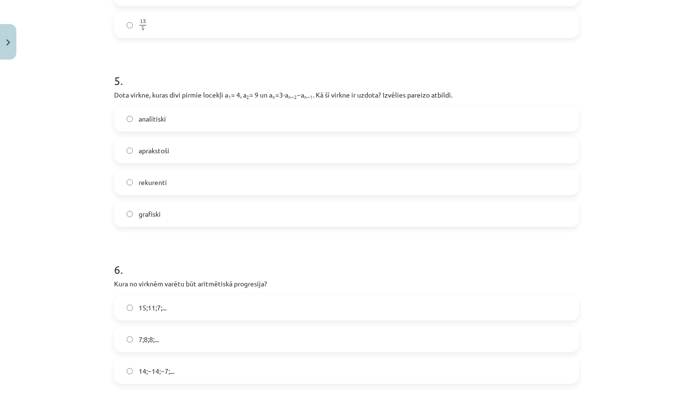
click at [186, 181] on label "rekurenti" at bounding box center [346, 182] width 463 height 24
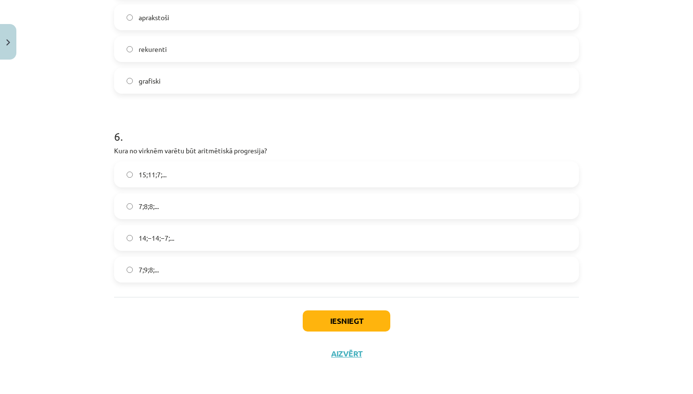
scroll to position [1029, 0]
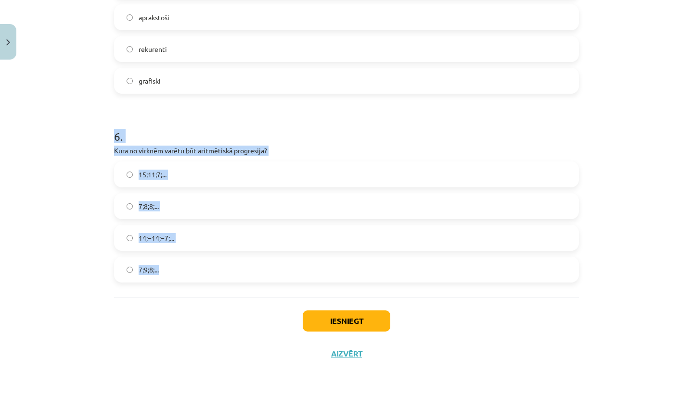
drag, startPoint x: 114, startPoint y: 137, endPoint x: 201, endPoint y: 274, distance: 162.8
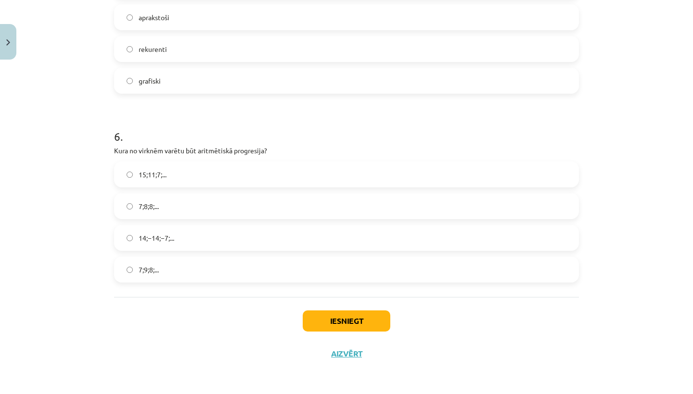
click at [603, 72] on div "Mācību tēma: Matemātikas i - 12. klases 1. ieskaites mācību materiāls (ab) #5 📝…" at bounding box center [346, 197] width 693 height 394
click at [220, 178] on label "15;11;7;..." at bounding box center [346, 175] width 463 height 24
click at [316, 321] on button "Iesniegt" at bounding box center [347, 321] width 88 height 21
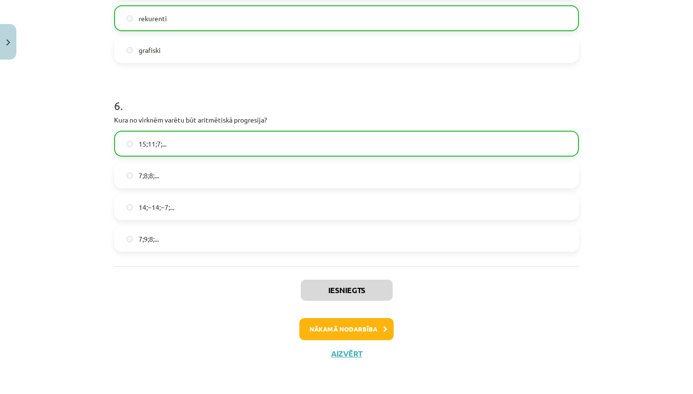
click at [349, 325] on button "Nākamā nodarbība" at bounding box center [346, 329] width 94 height 22
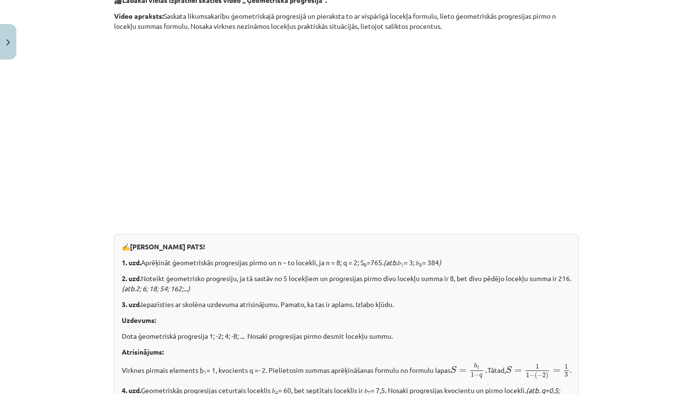
scroll to position [833, 0]
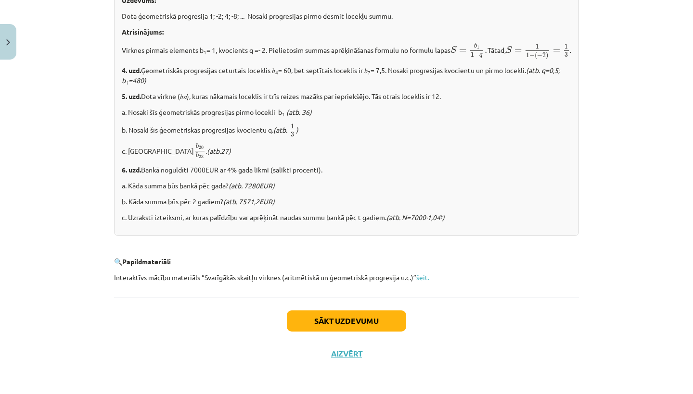
click at [349, 324] on button "Sākt uzdevumu" at bounding box center [346, 321] width 119 height 21
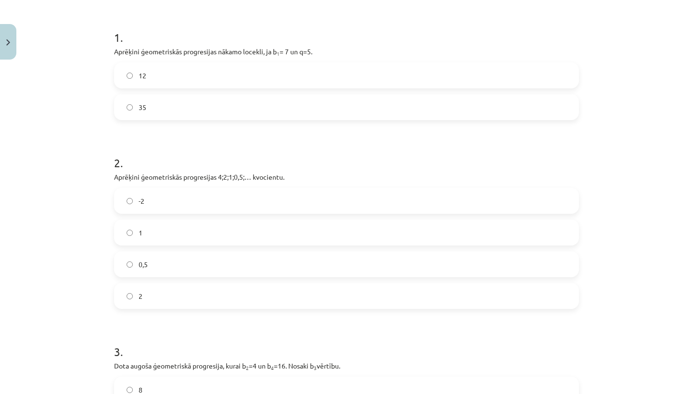
scroll to position [173, 0]
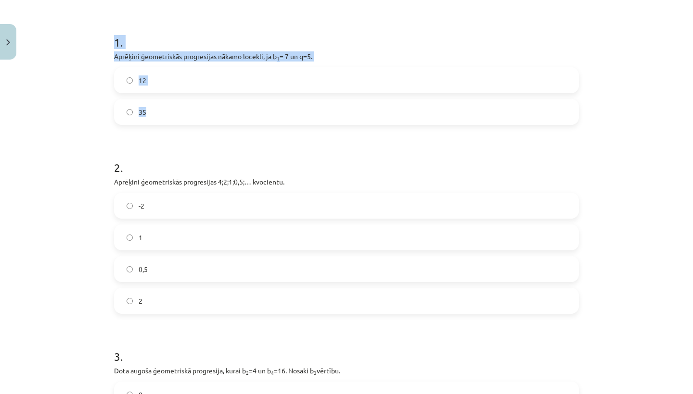
drag, startPoint x: 117, startPoint y: 42, endPoint x: 188, endPoint y: 122, distance: 106.3
click at [188, 122] on div "1 . Aprēķini ģeometriskās progresijas nākamo locekli, ja b 1 = 7 un q=5. 12 35" at bounding box center [346, 72] width 465 height 106
click at [213, 113] on label "35" at bounding box center [346, 112] width 463 height 24
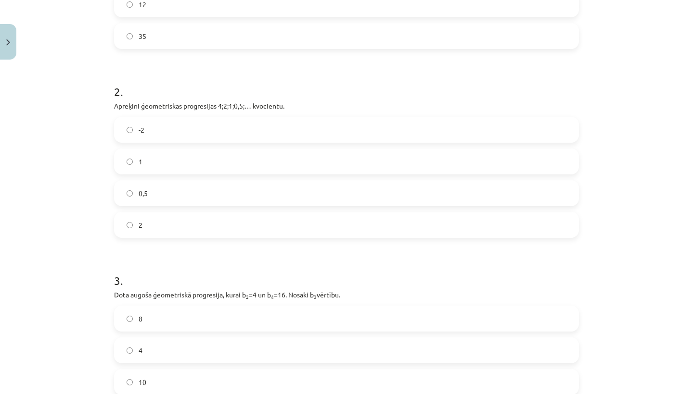
scroll to position [249, 0]
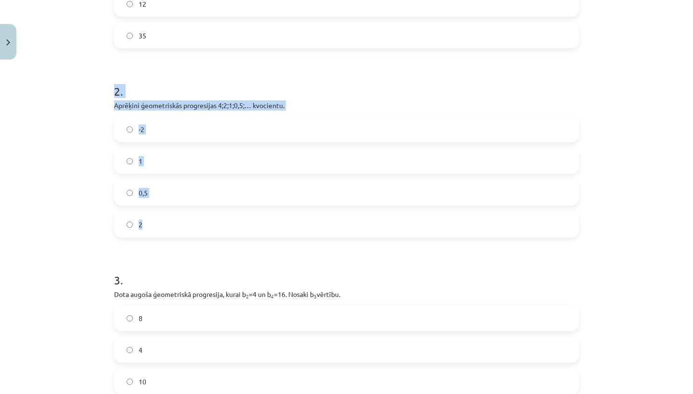
drag, startPoint x: 112, startPoint y: 89, endPoint x: 174, endPoint y: 234, distance: 157.7
click at [174, 234] on div "12 XP Saņemsi Sarežģīts 592 pilda Apraksts Uzdevums Palīdzība 1 . Aprēķini ģeom…" at bounding box center [346, 164] width 476 height 699
click at [185, 189] on label "0,5" at bounding box center [346, 193] width 463 height 24
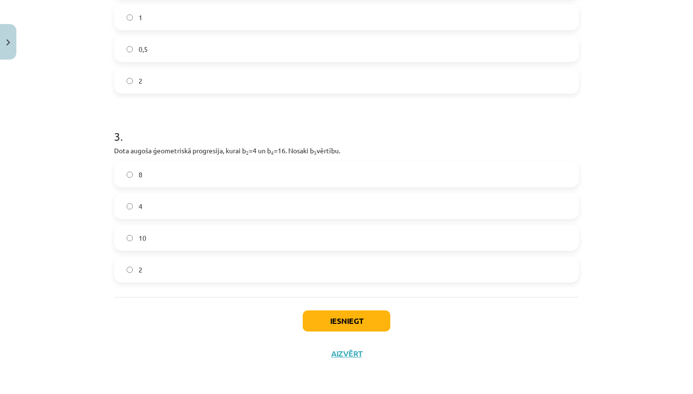
scroll to position [394, 0]
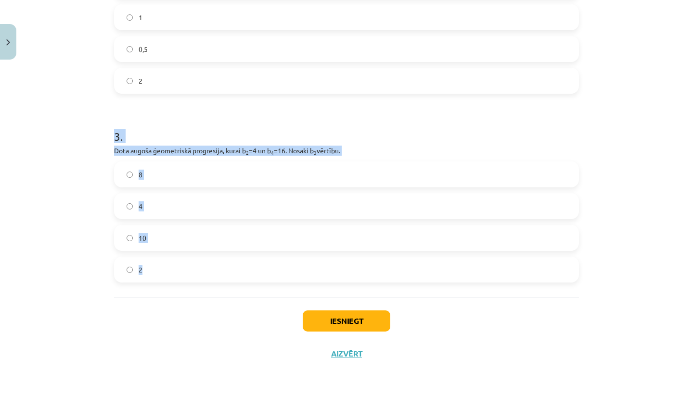
drag, startPoint x: 114, startPoint y: 136, endPoint x: 169, endPoint y: 278, distance: 152.5
click at [169, 278] on div "12 XP Saņemsi Sarežģīts 592 pilda Apraksts Uzdevums Palīdzība 1 . Aprēķini ģeom…" at bounding box center [346, 20] width 476 height 699
click at [271, 179] on label "8" at bounding box center [346, 175] width 463 height 24
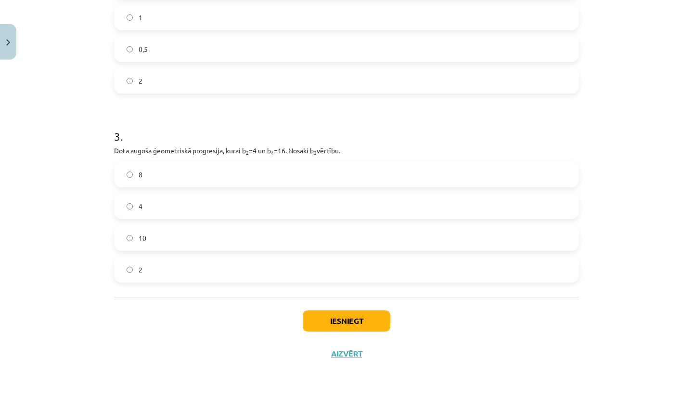
click at [318, 324] on button "Iesniegt" at bounding box center [347, 321] width 88 height 21
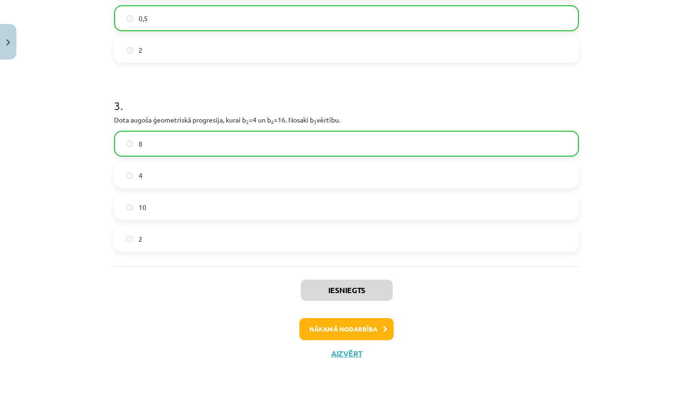
click at [320, 322] on button "Nākamā nodarbība" at bounding box center [346, 329] width 94 height 22
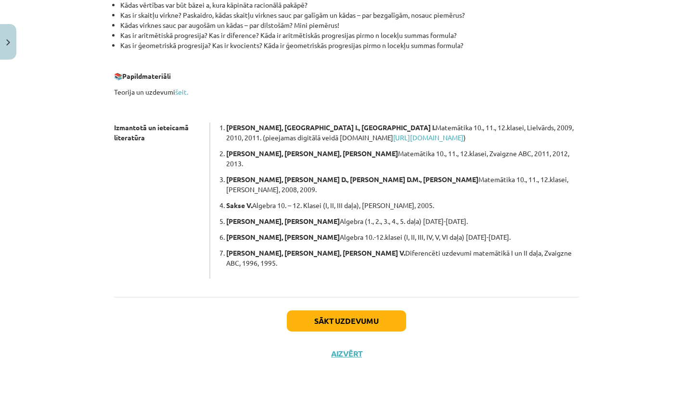
scroll to position [216, 0]
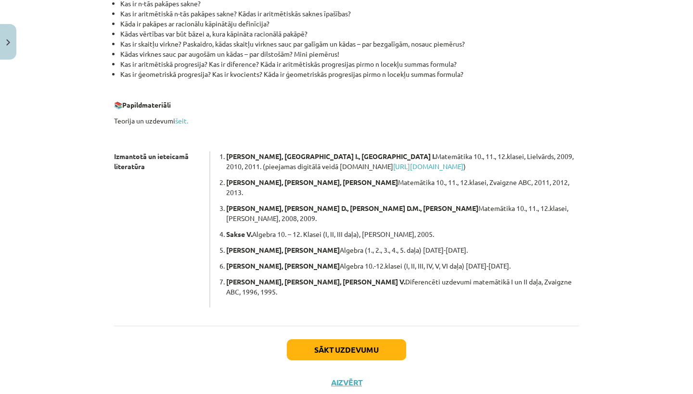
click at [329, 340] on button "Sākt uzdevumu" at bounding box center [346, 350] width 119 height 21
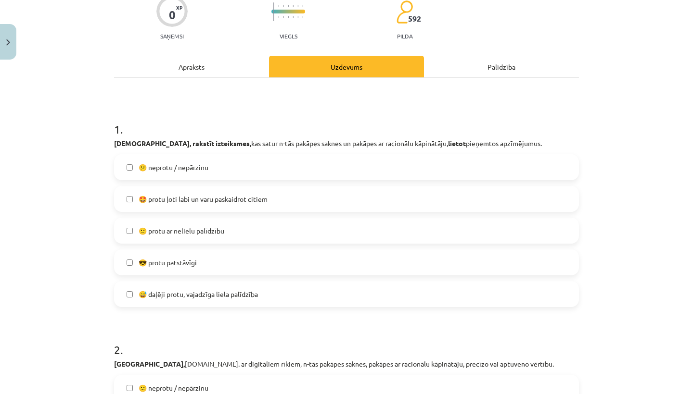
scroll to position [89, 0]
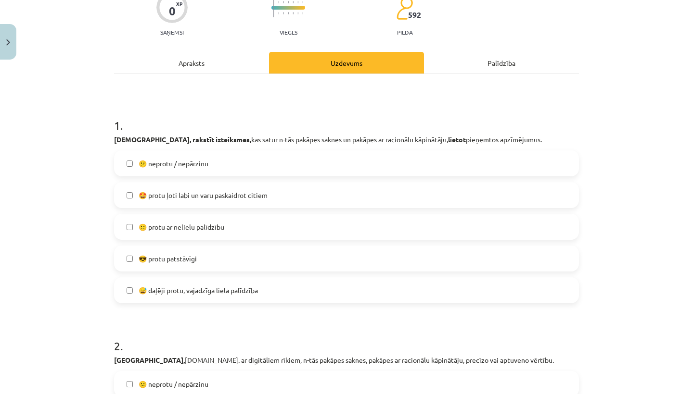
click at [255, 227] on label "🙂 protu ar nelielu palīdzību" at bounding box center [346, 227] width 463 height 24
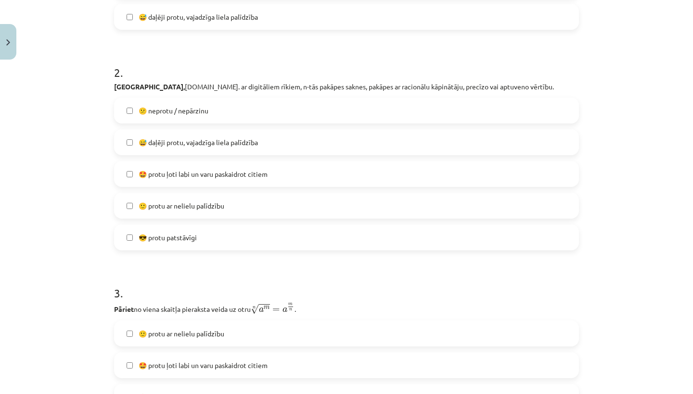
scroll to position [365, 0]
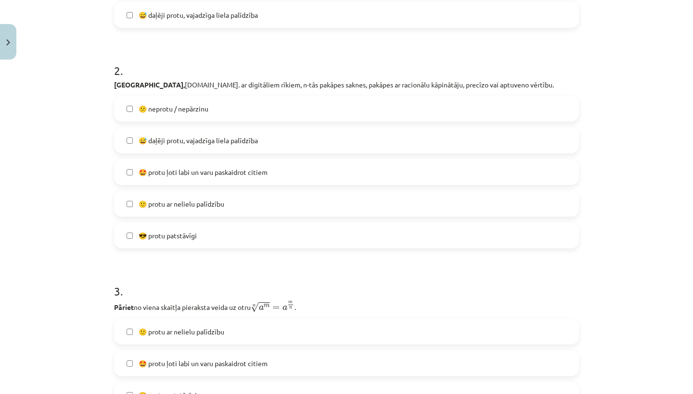
click at [234, 208] on label "🙂 protu ar nelielu palīdzību" at bounding box center [346, 204] width 463 height 24
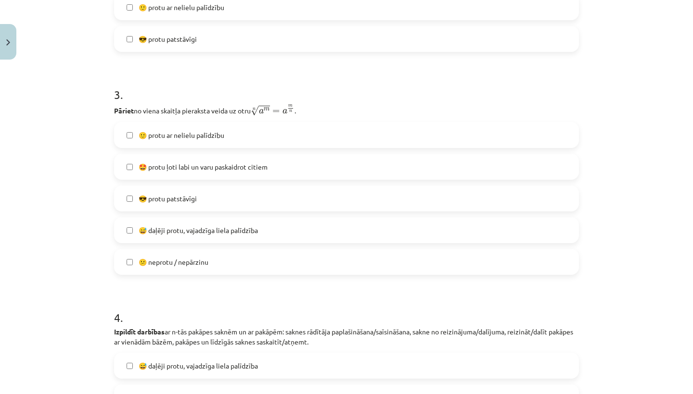
scroll to position [563, 0]
click at [231, 138] on label "🙂 protu ar nelielu palīdzību" at bounding box center [346, 134] width 463 height 24
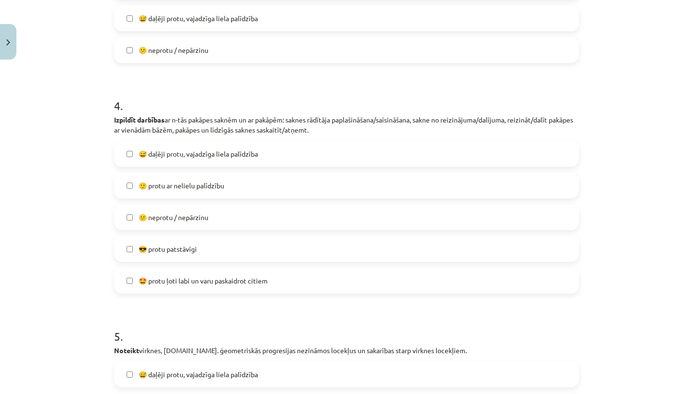
scroll to position [775, 0]
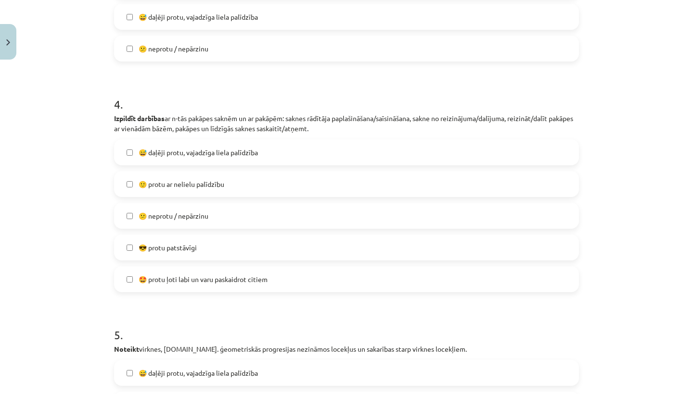
click at [233, 186] on label "🙂 protu ar nelielu palīdzību" at bounding box center [346, 184] width 463 height 24
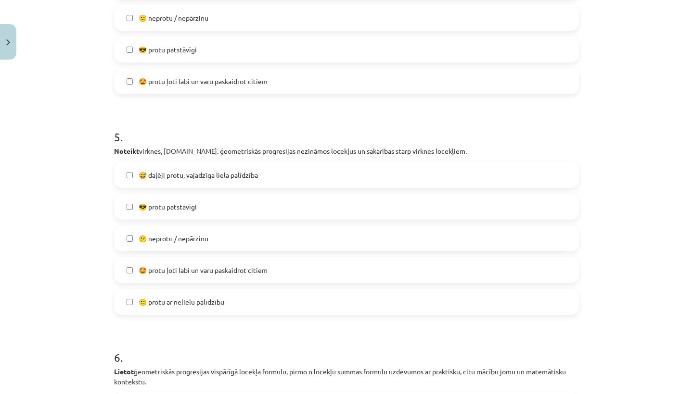
scroll to position [983, 0]
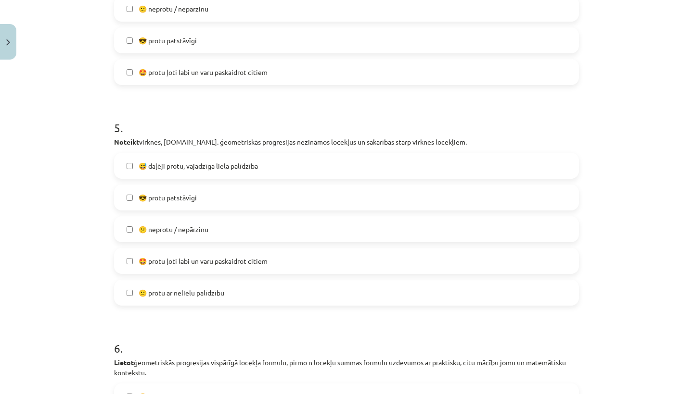
click at [215, 297] on span "🙂 protu ar nelielu palīdzību" at bounding box center [182, 293] width 86 height 10
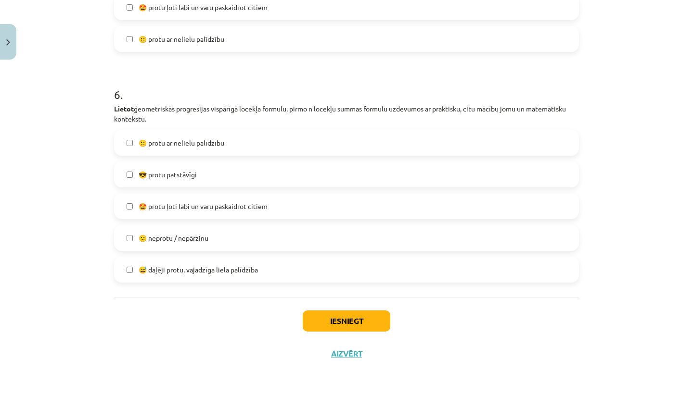
scroll to position [1239, 0]
click at [235, 145] on label "🙂 protu ar nelielu palīdzību" at bounding box center [346, 143] width 463 height 24
click at [328, 322] on button "Iesniegt" at bounding box center [347, 321] width 88 height 21
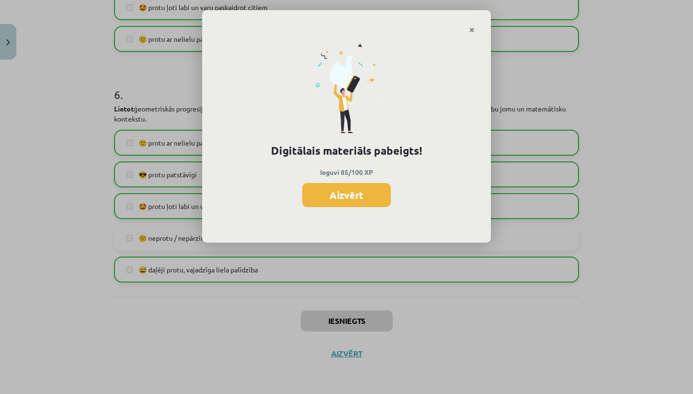
scroll to position [605, 0]
click at [343, 199] on button "Aizvērt" at bounding box center [346, 195] width 89 height 24
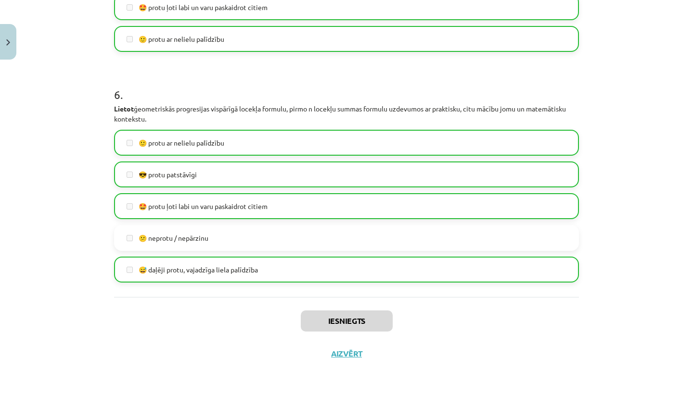
click at [343, 351] on button "Aizvērt" at bounding box center [346, 354] width 37 height 10
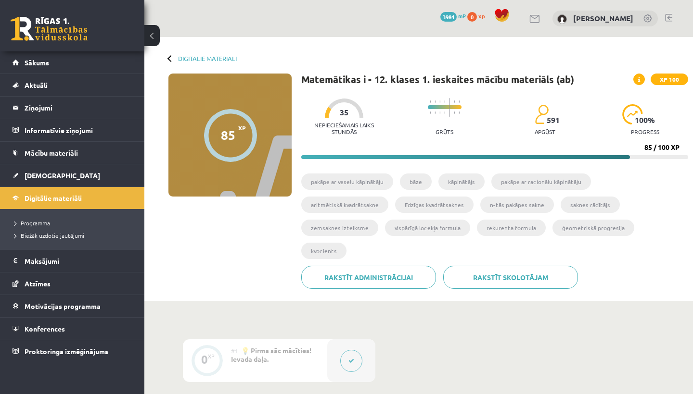
scroll to position [0, 0]
click at [75, 66] on link "Sākums" at bounding box center [73, 62] width 120 height 22
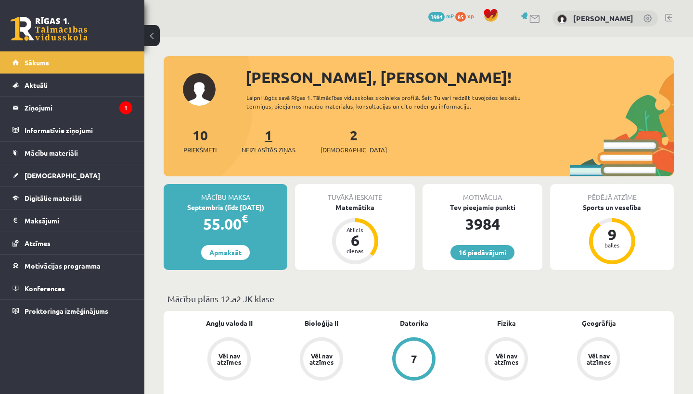
click at [273, 134] on link "1 Neizlasītās ziņas" at bounding box center [268, 141] width 54 height 28
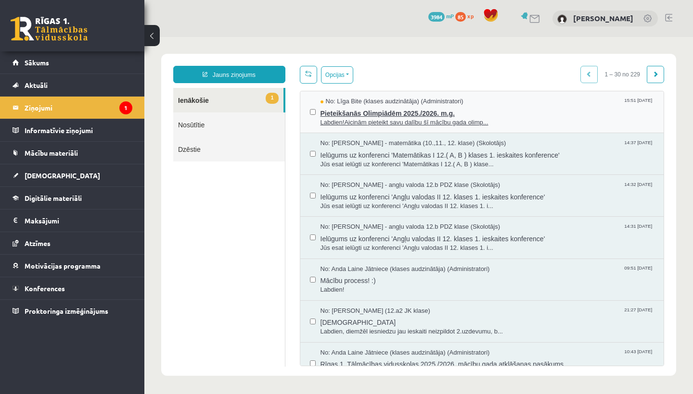
click at [367, 118] on span "Labdien!Aicinām pieteikt savu dalību šī mācību gada olimp..." at bounding box center [487, 122] width 334 height 9
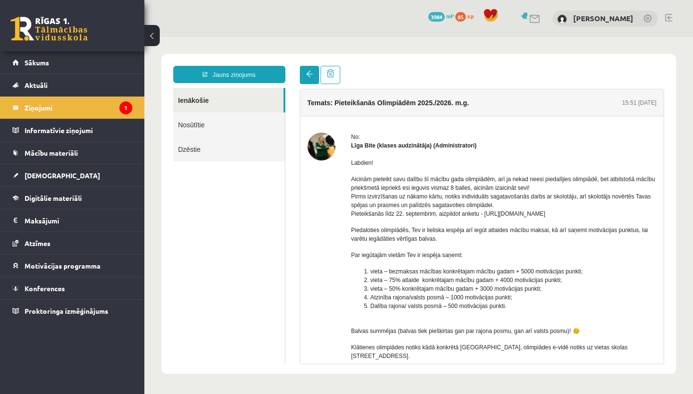
click at [306, 76] on span at bounding box center [309, 74] width 7 height 7
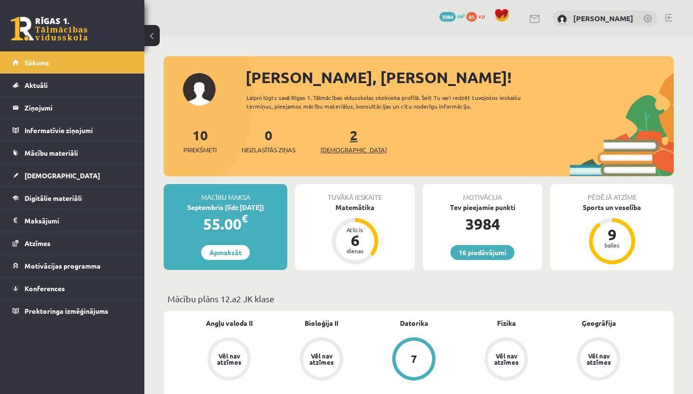
click at [335, 146] on span "[DEMOGRAPHIC_DATA]" at bounding box center [353, 150] width 66 height 10
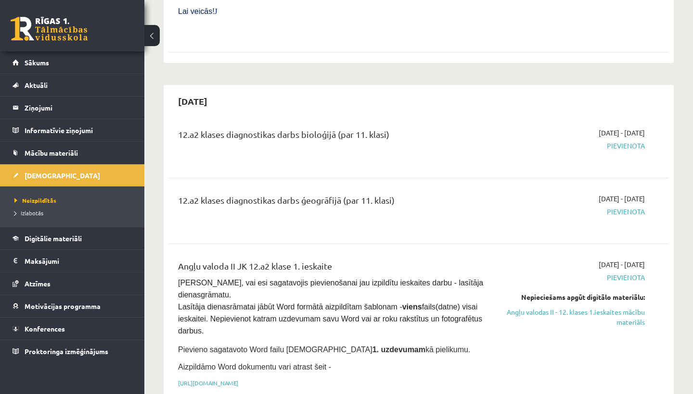
scroll to position [472, 0]
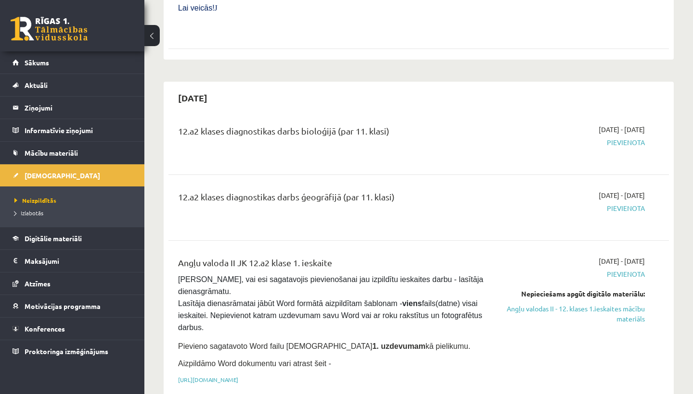
click at [632, 144] on span "Pievienota" at bounding box center [572, 143] width 146 height 10
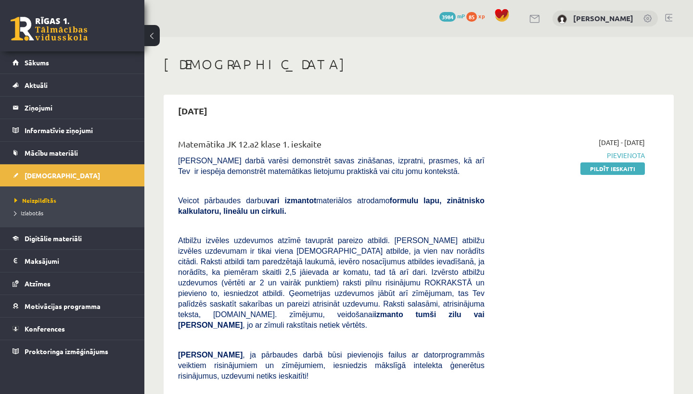
scroll to position [0, 0]
click at [90, 59] on link "Sākums" at bounding box center [73, 62] width 120 height 22
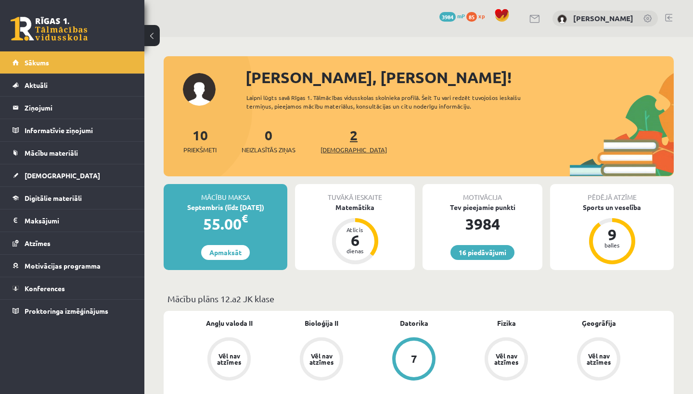
click at [337, 141] on link "2 Ieskaites" at bounding box center [353, 141] width 66 height 28
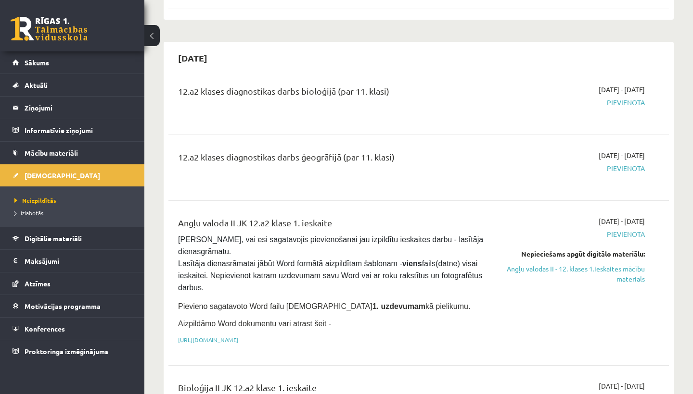
scroll to position [512, 0]
click at [238, 336] on link "https://drive.google.com/drive/folders/1IHE_ip15KOAbO2Se1NDGwZ2e__vlzPUf?usp=sh…" at bounding box center [208, 340] width 60 height 8
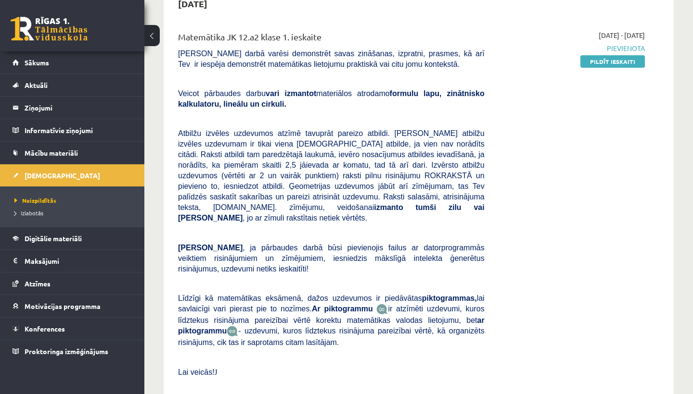
scroll to position [107, 0]
click at [624, 61] on link "Pildīt ieskaiti" at bounding box center [612, 61] width 64 height 13
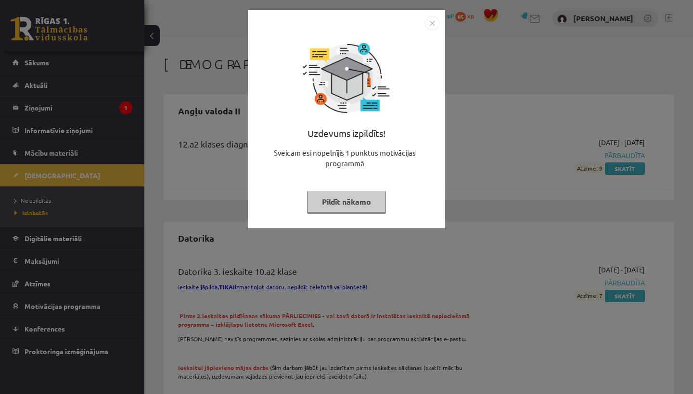
click at [367, 197] on button "Pildīt nākamo" at bounding box center [346, 202] width 79 height 22
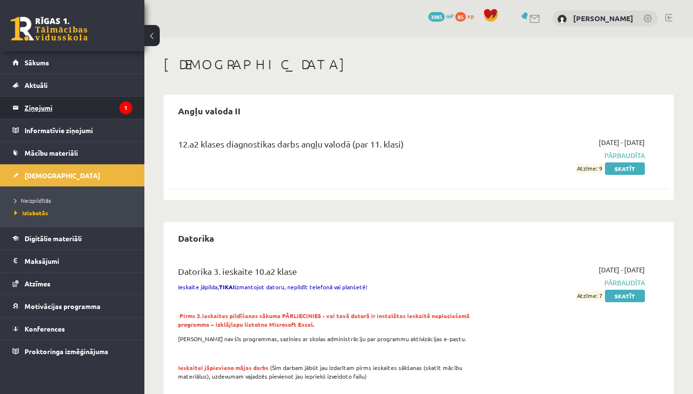
click at [111, 108] on legend "Ziņojumi 1" at bounding box center [79, 108] width 108 height 22
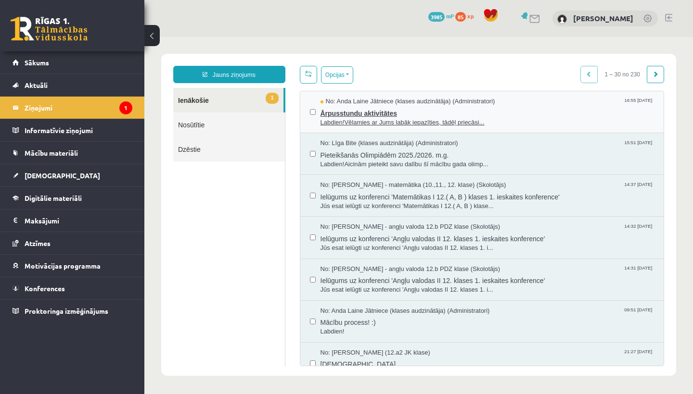
click at [487, 111] on span "Ārpusstundu aktivitātes" at bounding box center [487, 112] width 334 height 12
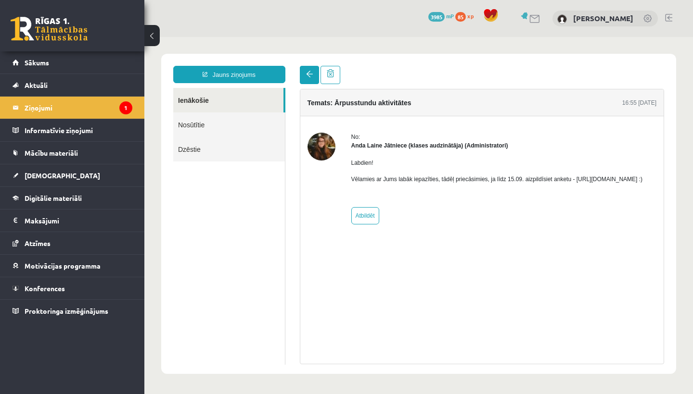
click at [309, 81] on link at bounding box center [309, 75] width 19 height 18
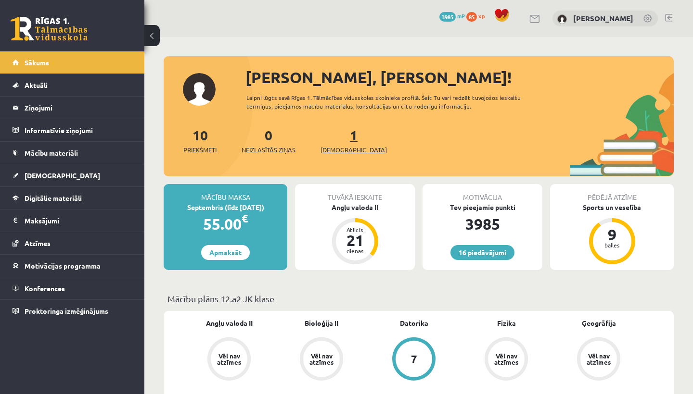
click at [335, 139] on link "1 Ieskaites" at bounding box center [353, 141] width 66 height 28
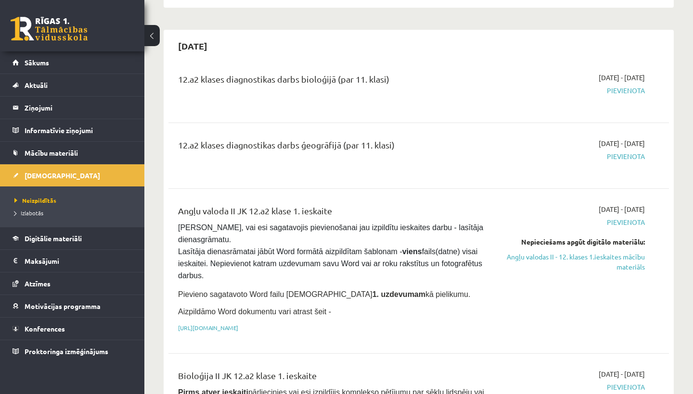
scroll to position [531, 0]
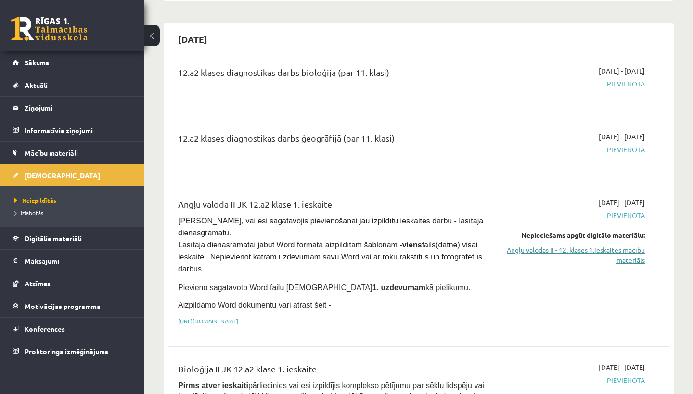
click at [540, 248] on link "Angļu valodas II - 12. klases 1.ieskaites mācību materiāls" at bounding box center [572, 255] width 146 height 20
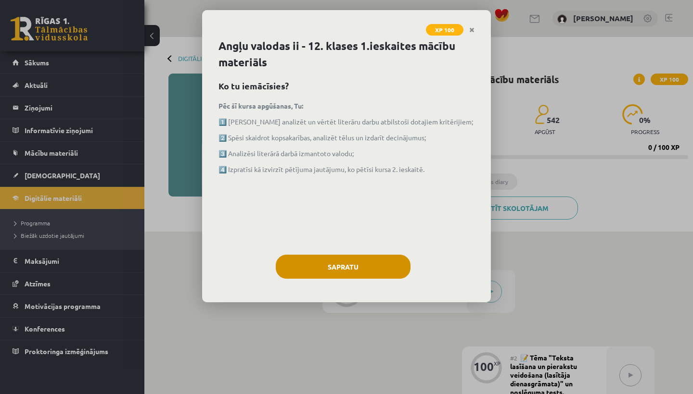
click at [362, 276] on button "Sapratu" at bounding box center [343, 267] width 135 height 24
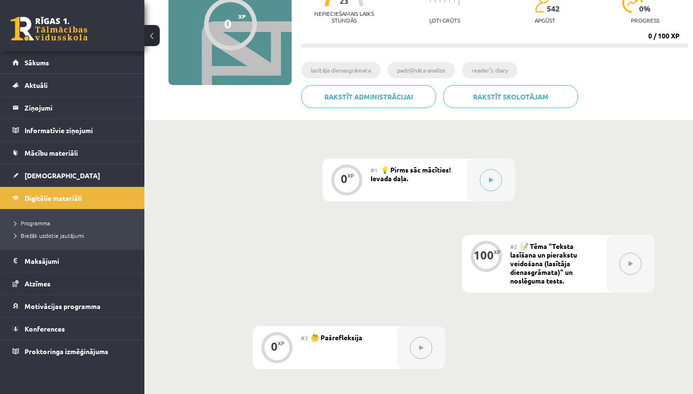
scroll to position [112, 0]
click at [493, 189] on button at bounding box center [491, 180] width 22 height 22
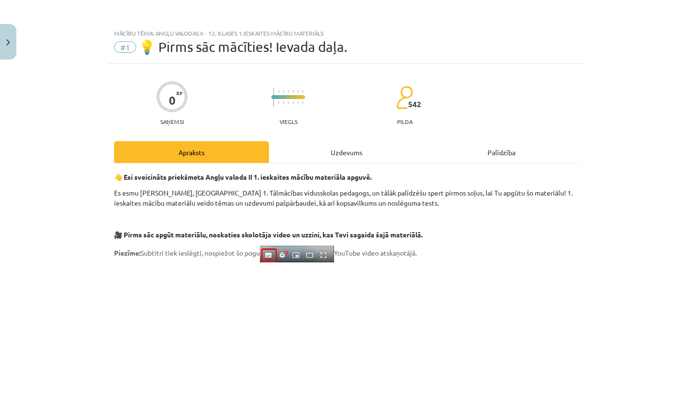
click at [369, 160] on div "Uzdevums" at bounding box center [346, 152] width 155 height 22
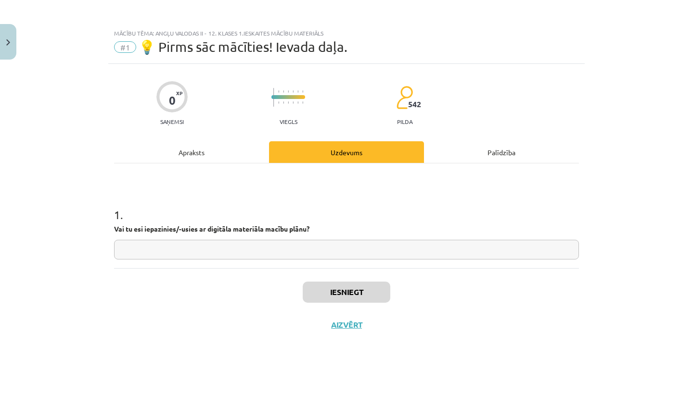
click at [284, 250] on input "text" at bounding box center [346, 250] width 465 height 20
click at [237, 259] on input "*" at bounding box center [346, 250] width 465 height 20
type input "**"
click at [368, 283] on button "Iesniegt" at bounding box center [347, 292] width 88 height 21
click at [368, 287] on button "Iesniegt" at bounding box center [347, 292] width 88 height 21
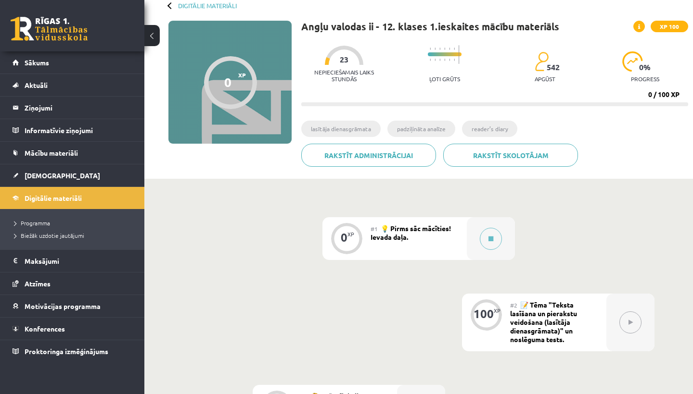
scroll to position [59, 0]
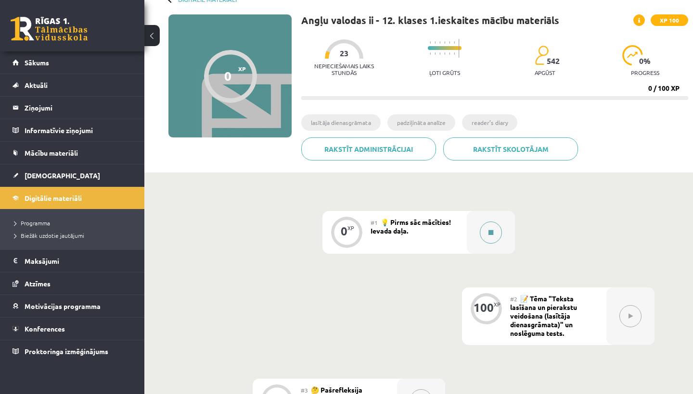
click at [489, 235] on icon at bounding box center [490, 233] width 5 height 6
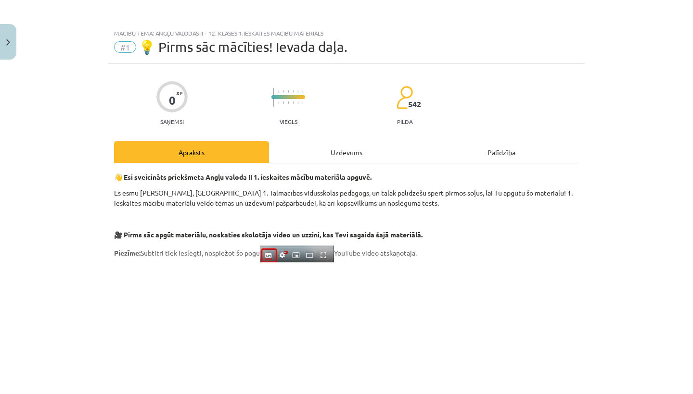
click at [367, 155] on div "Uzdevums" at bounding box center [346, 152] width 155 height 22
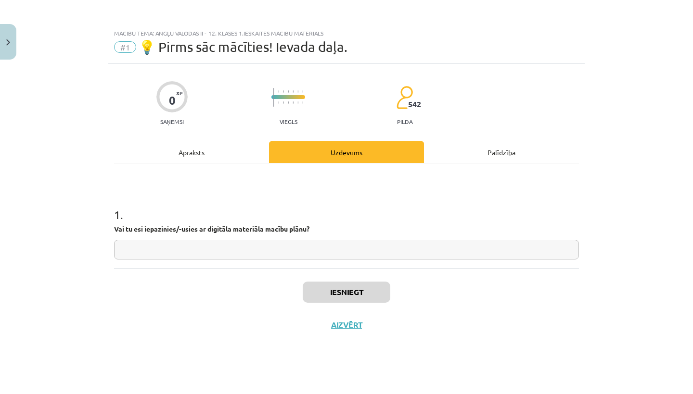
scroll to position [0, 0]
click at [301, 251] on input "text" at bounding box center [346, 250] width 465 height 20
type input "**"
click at [320, 285] on button "Iesniegt" at bounding box center [347, 292] width 88 height 21
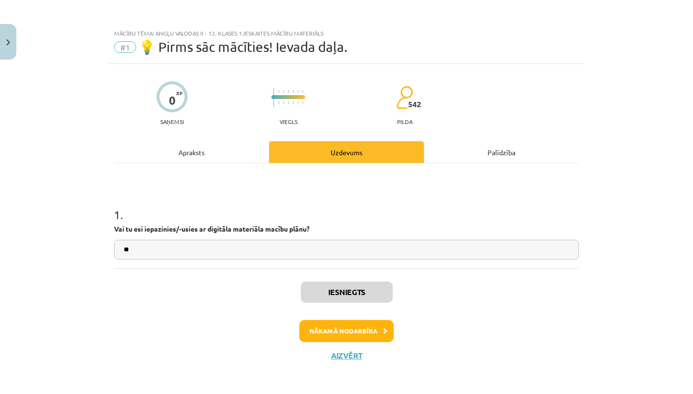
click at [352, 333] on button "Nākamā nodarbība" at bounding box center [346, 331] width 94 height 22
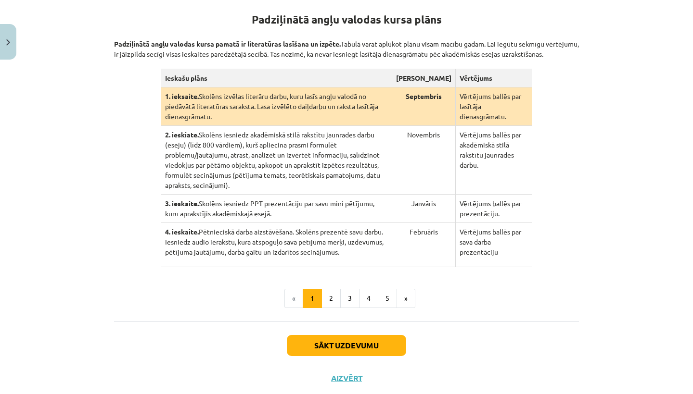
scroll to position [193, 0]
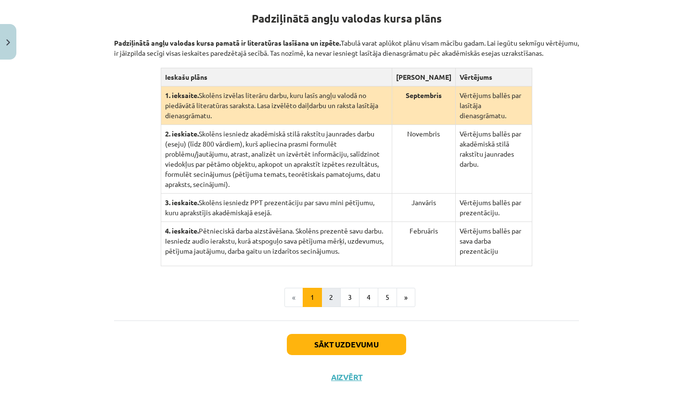
click at [331, 307] on button "2" at bounding box center [330, 297] width 19 height 19
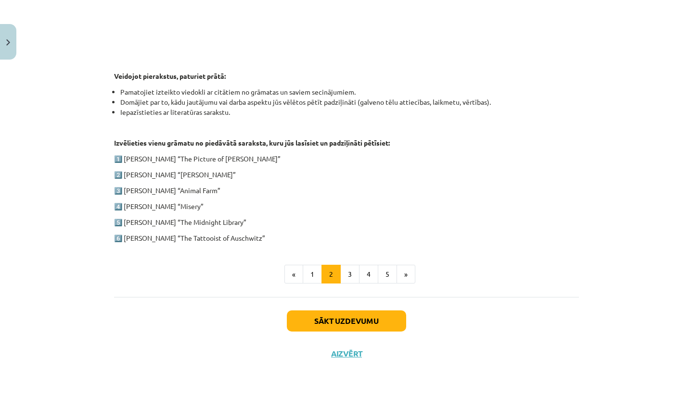
scroll to position [437, 0]
click at [346, 277] on button "3" at bounding box center [349, 274] width 19 height 19
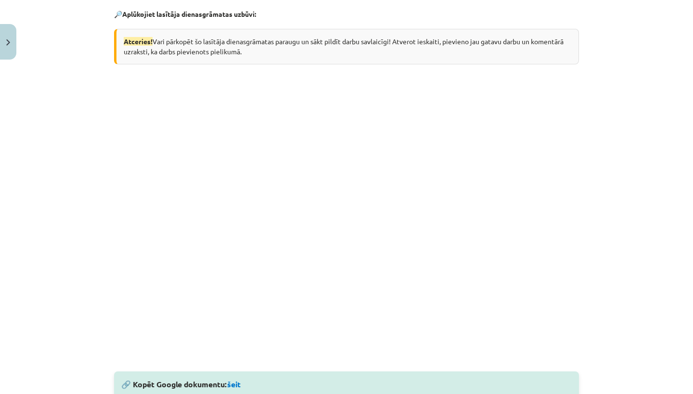
scroll to position [188, 0]
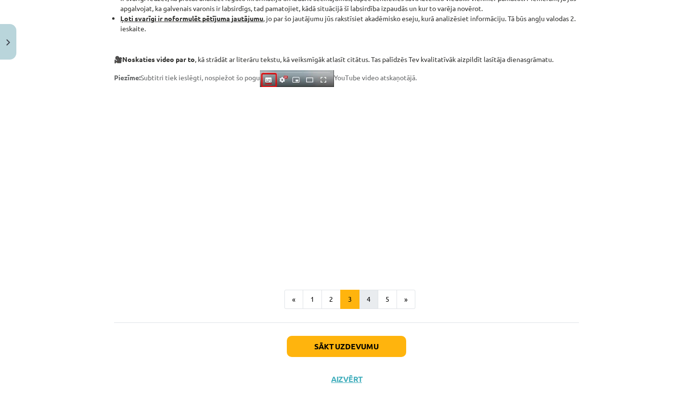
click at [364, 297] on button "4" at bounding box center [368, 299] width 19 height 19
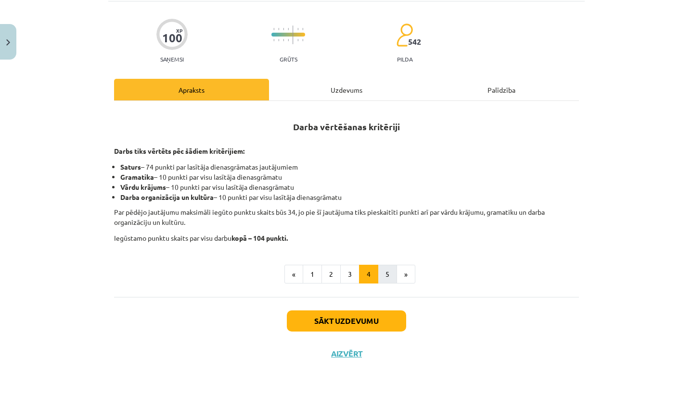
click at [387, 277] on button "5" at bounding box center [387, 274] width 19 height 19
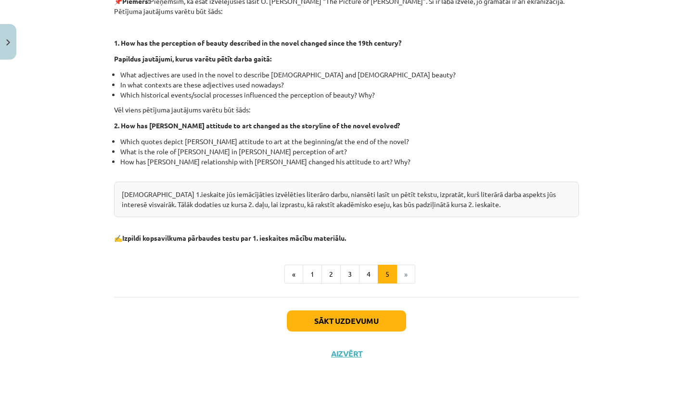
click at [379, 325] on button "Sākt uzdevumu" at bounding box center [346, 321] width 119 height 21
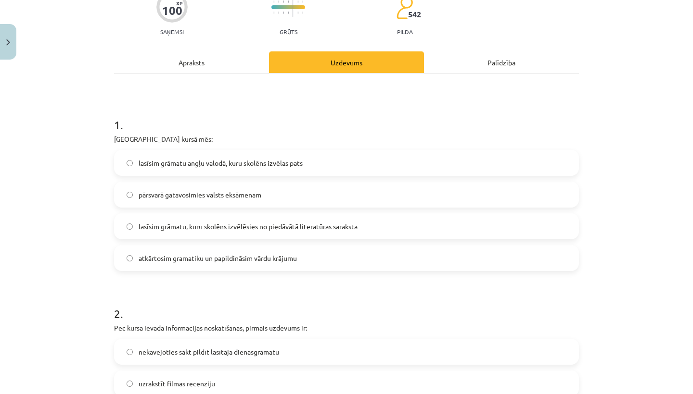
scroll to position [112, 0]
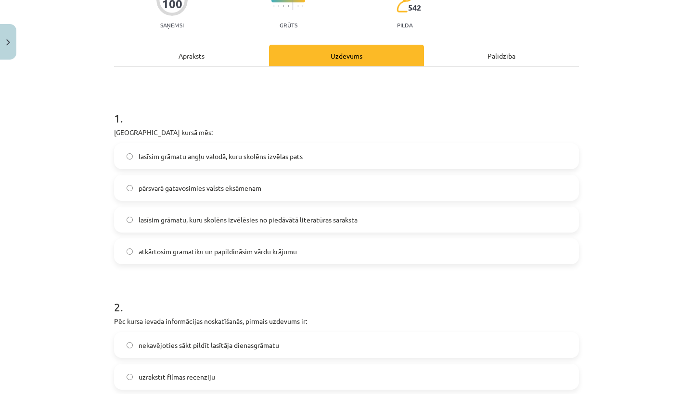
click at [287, 221] on span "lasīsim grāmatu, kuru skolēns izvēlēsies no piedāvātā literatūras saraksta" at bounding box center [248, 220] width 219 height 10
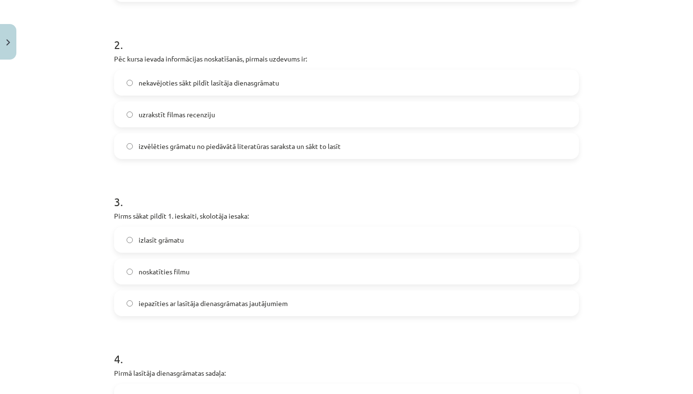
scroll to position [377, 0]
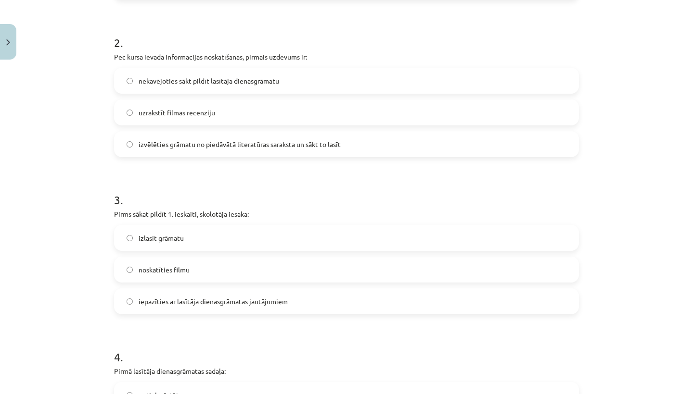
click at [305, 152] on label "izvēlēties grāmatu no piedāvātā literatūras saraksta un sākt to lasīt" at bounding box center [346, 144] width 463 height 24
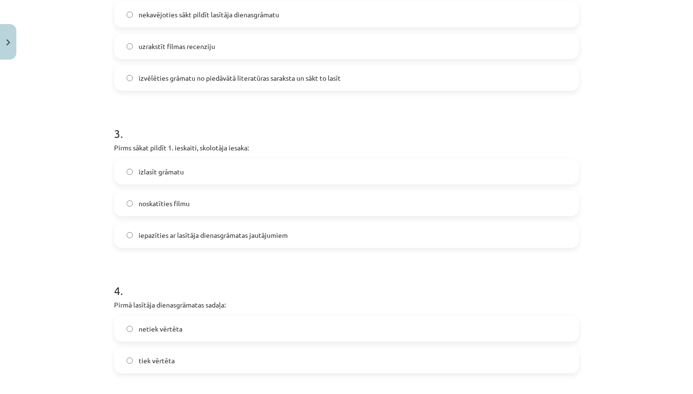
scroll to position [447, 0]
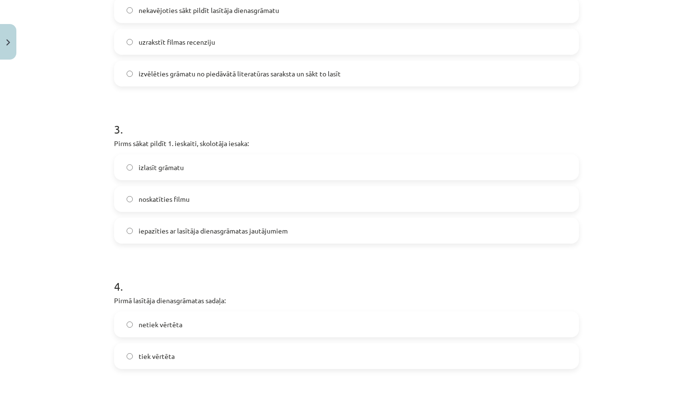
click at [262, 238] on label "iepazīties ar lasītāja dienasgrāmatas jautājumiem" at bounding box center [346, 231] width 463 height 24
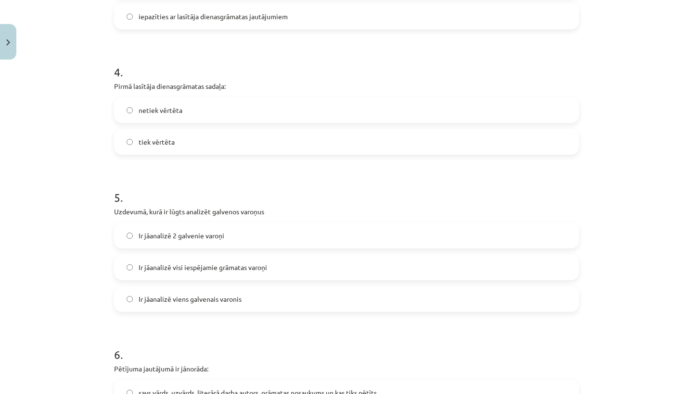
scroll to position [662, 0]
click at [228, 148] on label "tiek vērtēta" at bounding box center [346, 141] width 463 height 24
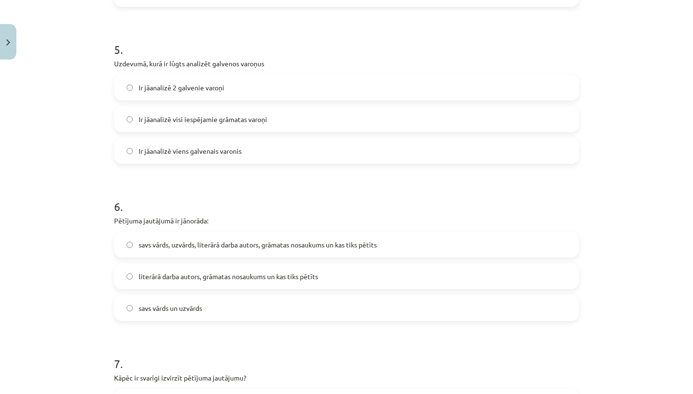
scroll to position [811, 0]
click at [233, 96] on label "Ir jāanalizē 2 galvenie varoņi" at bounding box center [346, 87] width 463 height 24
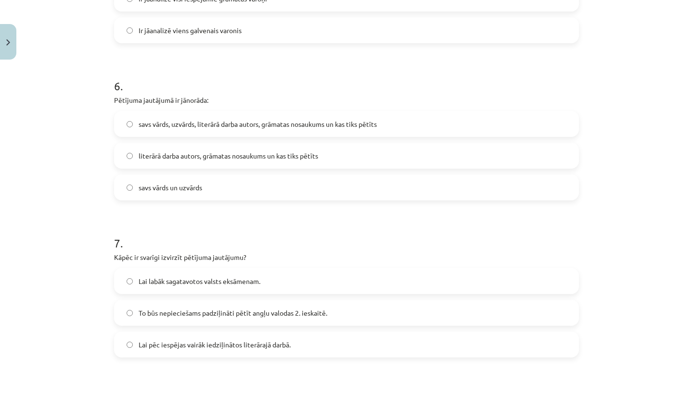
scroll to position [932, 0]
click at [226, 120] on span "savs vārds, uzvārds, literārā darba autors, grāmatas nosaukums un kas tiks pētī…" at bounding box center [258, 123] width 238 height 10
click at [222, 152] on span "literārā darba autors, grāmatas nosaukums un kas tiks pētīts" at bounding box center [228, 155] width 179 height 10
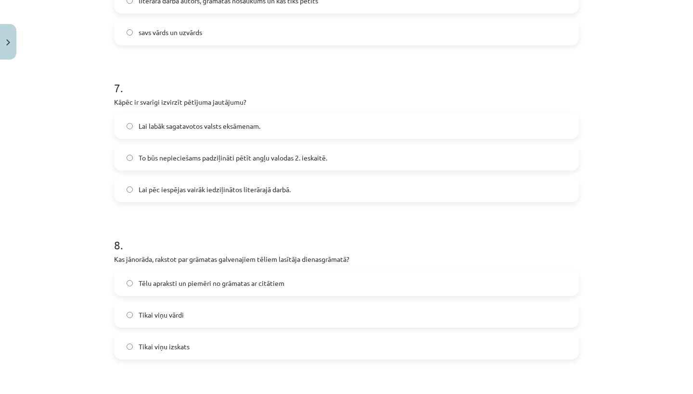
scroll to position [1092, 0]
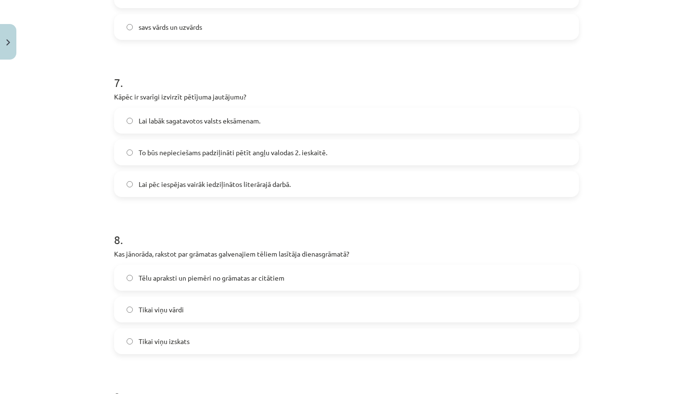
click at [220, 152] on span "To būs nepieciešams padziļināti pētīt angļu valodas 2. ieskaitē." at bounding box center [233, 153] width 189 height 10
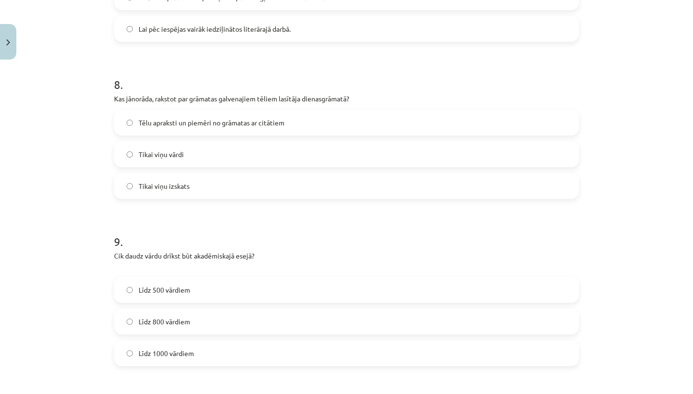
scroll to position [1248, 0]
click at [243, 124] on span "Tēlu apraksti un piemēri no grāmatas ar citātiem" at bounding box center [212, 121] width 146 height 10
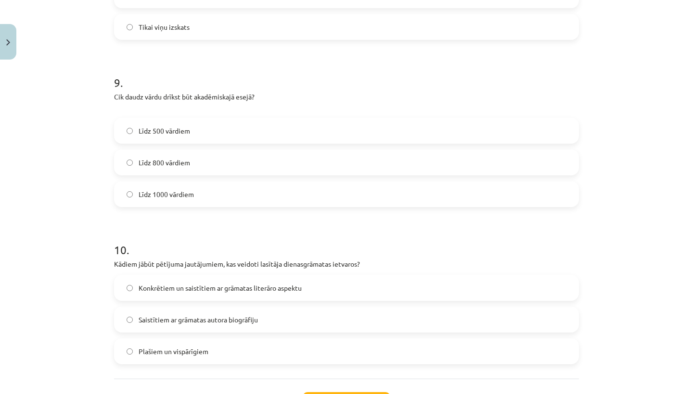
scroll to position [1409, 0]
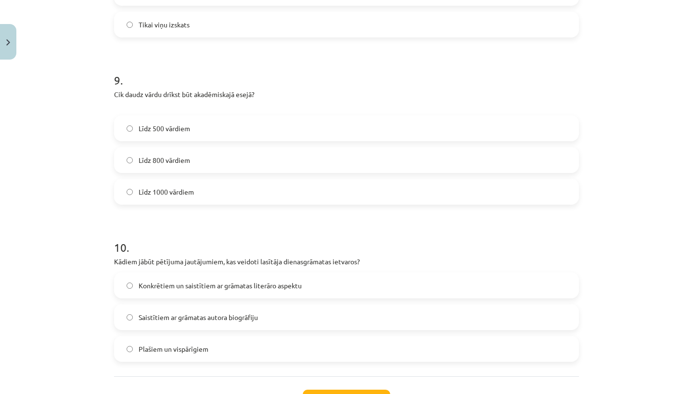
click at [223, 162] on label "Līdz 800 vārdiem" at bounding box center [346, 160] width 463 height 24
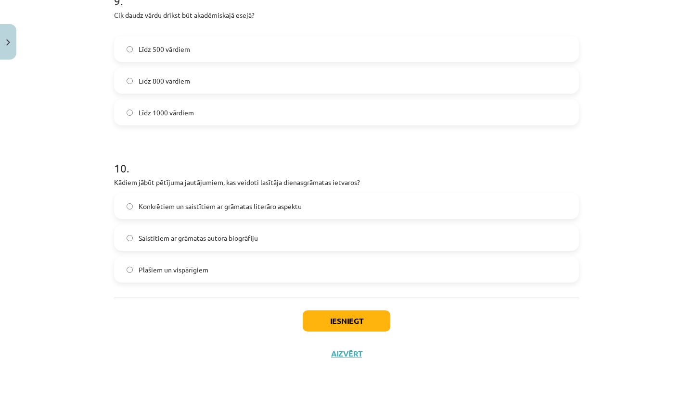
scroll to position [1489, 0]
click at [234, 210] on span "Konkrētiem un saistītiem ar grāmatas literāro aspektu" at bounding box center [220, 207] width 163 height 10
click at [326, 324] on button "Iesniegt" at bounding box center [347, 321] width 88 height 21
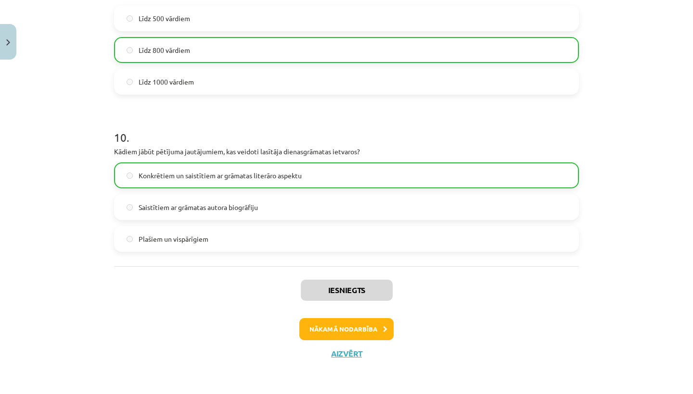
scroll to position [1520, 0]
click at [336, 320] on button "Nākamā nodarbība" at bounding box center [346, 329] width 94 height 22
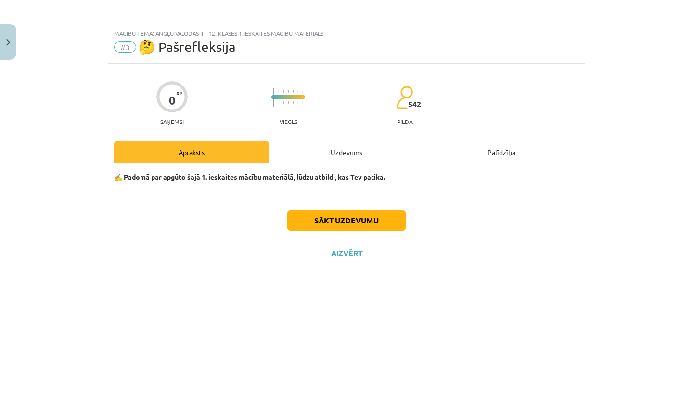
scroll to position [0, 0]
click at [333, 216] on button "Sākt uzdevumu" at bounding box center [346, 220] width 119 height 21
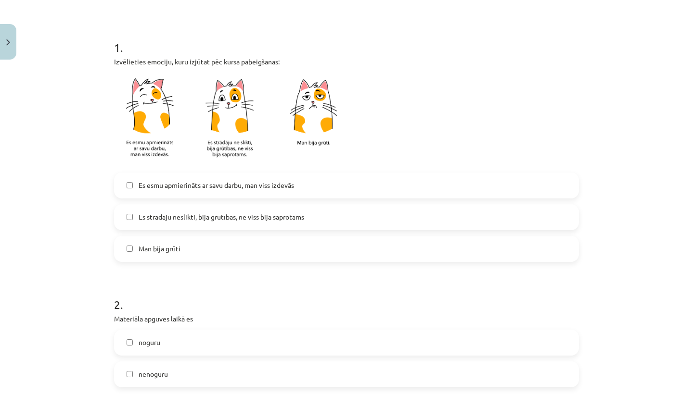
scroll to position [168, 0]
click at [314, 188] on label "Es esmu apmierināts ar savu darbu, man viss izdevās" at bounding box center [346, 185] width 463 height 24
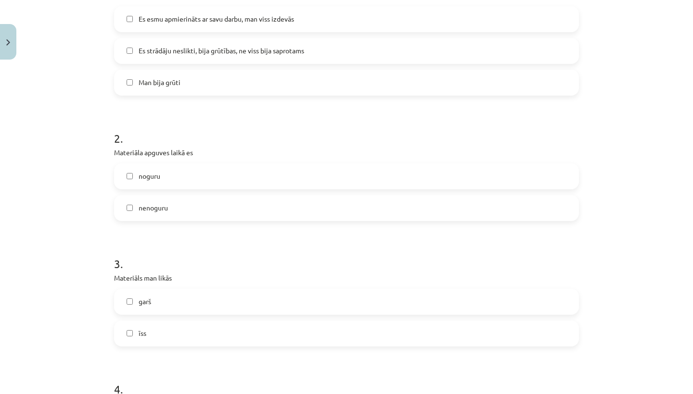
scroll to position [344, 0]
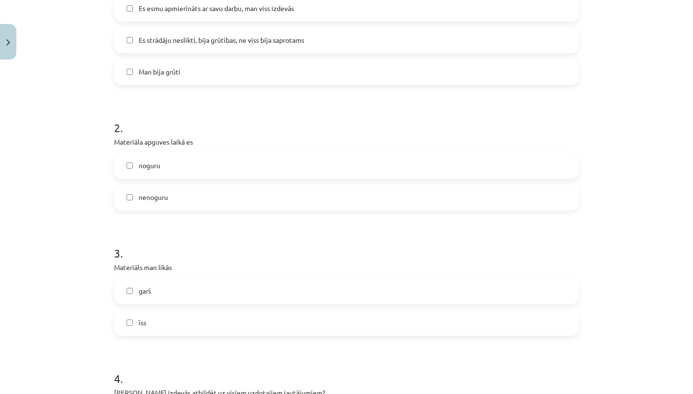
click at [270, 188] on label "nenoguru" at bounding box center [346, 198] width 463 height 24
click at [207, 331] on label "īss" at bounding box center [346, 323] width 463 height 24
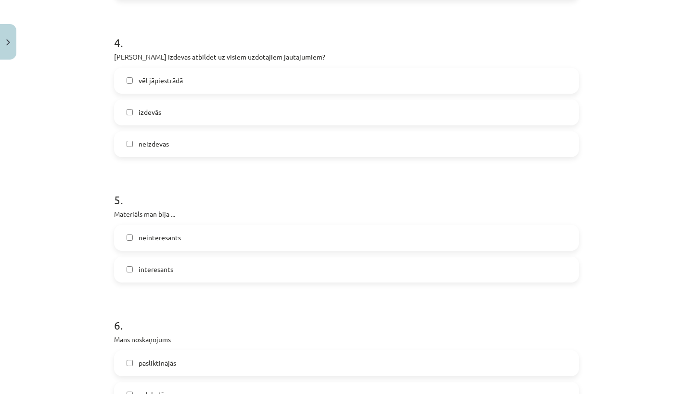
scroll to position [682, 0]
click at [225, 114] on label "izdevās" at bounding box center [346, 112] width 463 height 24
click at [206, 276] on label "interesants" at bounding box center [346, 269] width 463 height 24
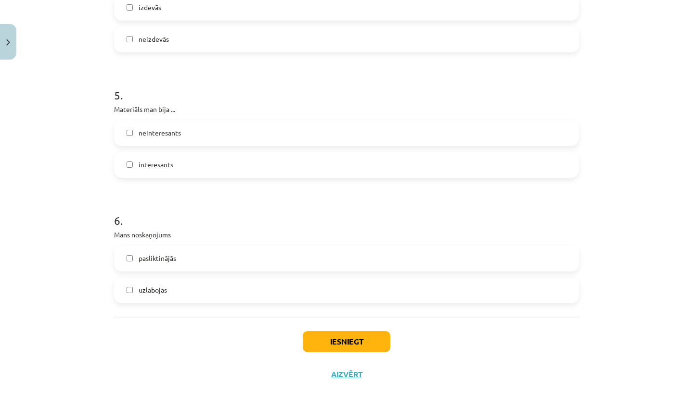
scroll to position [805, 0]
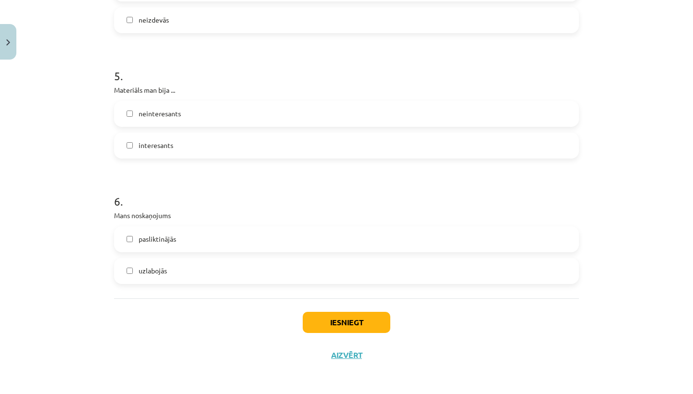
click at [204, 269] on label "uzlabojās" at bounding box center [346, 271] width 463 height 24
click at [331, 332] on button "Iesniegt" at bounding box center [347, 322] width 88 height 21
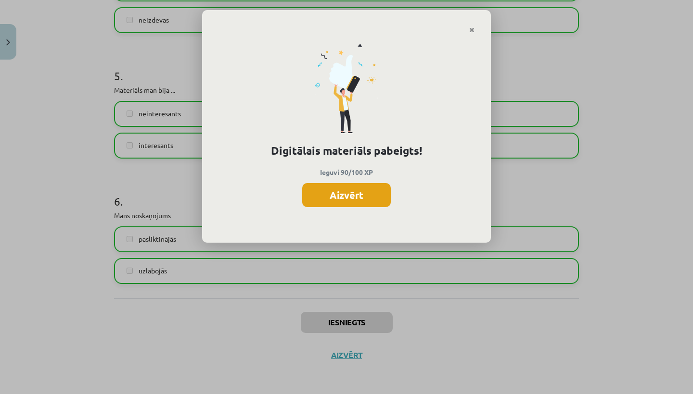
click at [357, 198] on button "Aizvērt" at bounding box center [346, 195] width 89 height 24
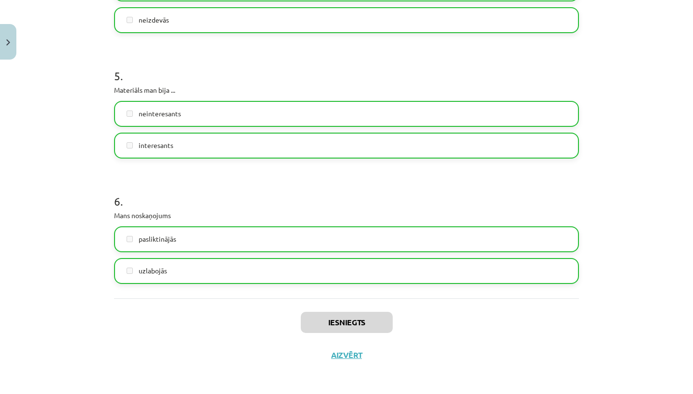
click at [343, 365] on div "Iesniegts Aizvērt" at bounding box center [346, 332] width 465 height 67
click at [340, 357] on button "Aizvērt" at bounding box center [346, 356] width 37 height 10
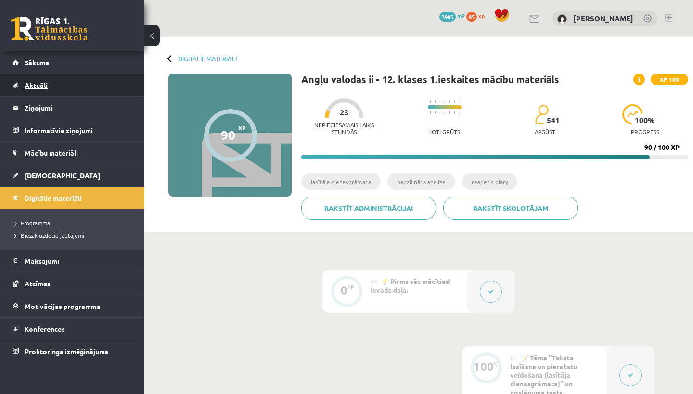
scroll to position [0, 0]
click at [65, 68] on link "Sākums" at bounding box center [73, 62] width 120 height 22
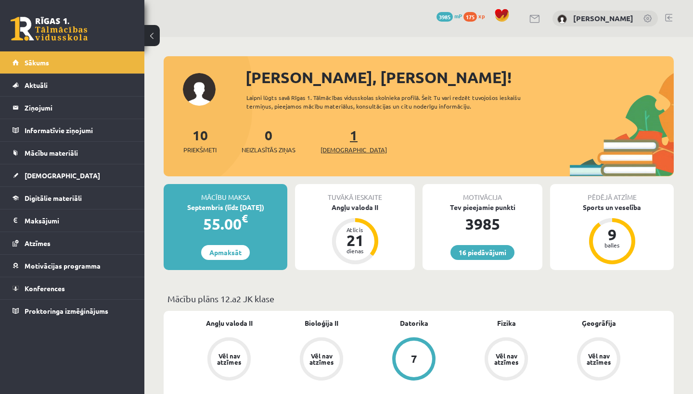
click at [337, 141] on link "1 Ieskaites" at bounding box center [353, 141] width 66 height 28
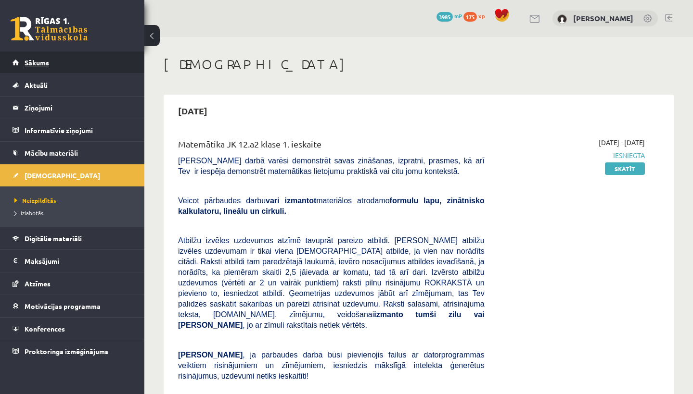
click at [95, 68] on link "Sākums" at bounding box center [73, 62] width 120 height 22
